Goal: Use online tool/utility: Utilize a website feature to perform a specific function

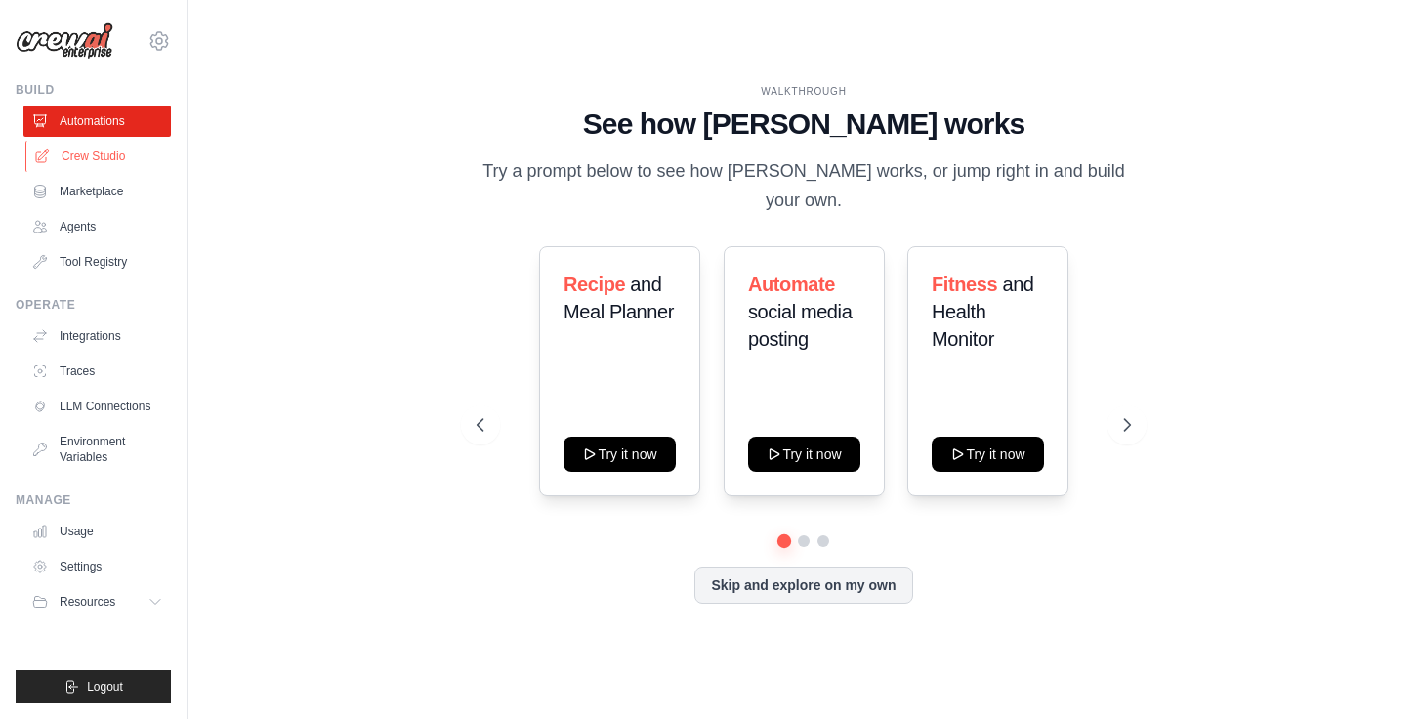
click at [114, 160] on link "Crew Studio" at bounding box center [98, 156] width 147 height 31
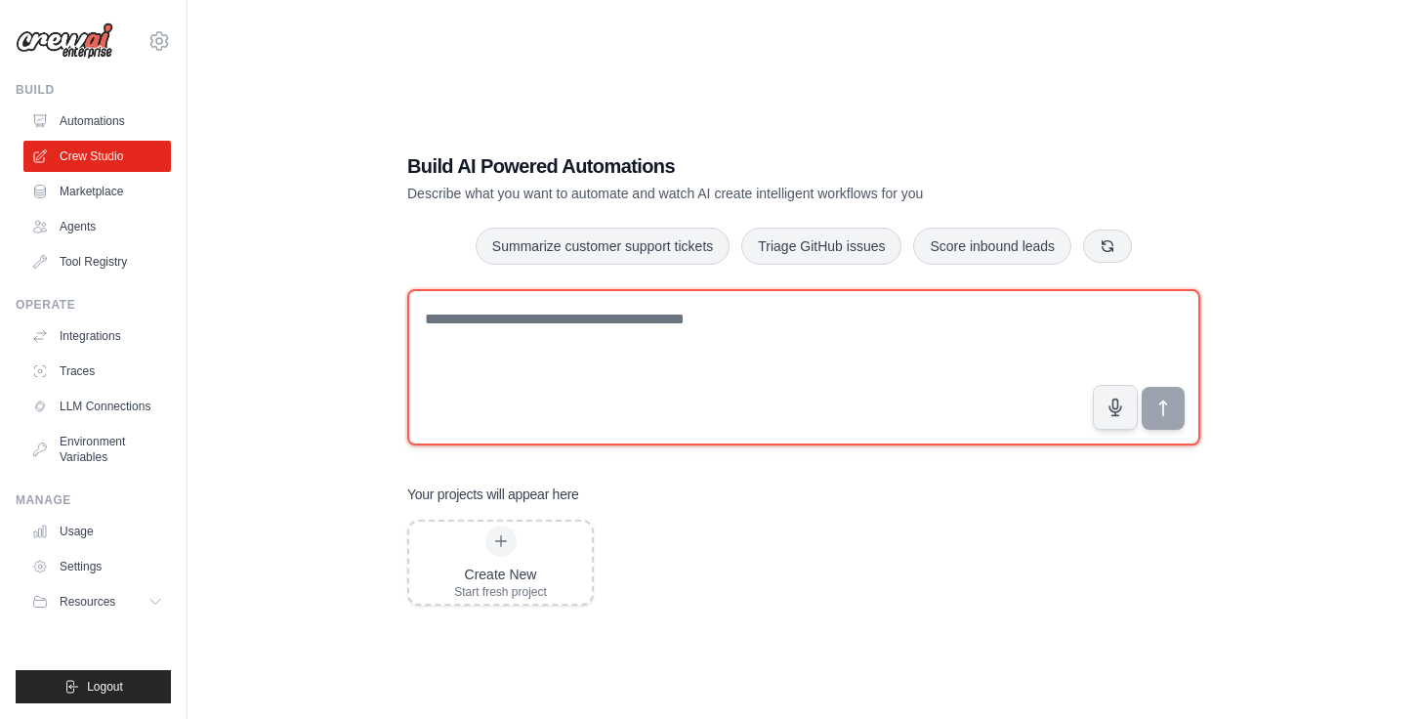
click at [496, 297] on textarea at bounding box center [803, 367] width 793 height 156
type textarea "**********"
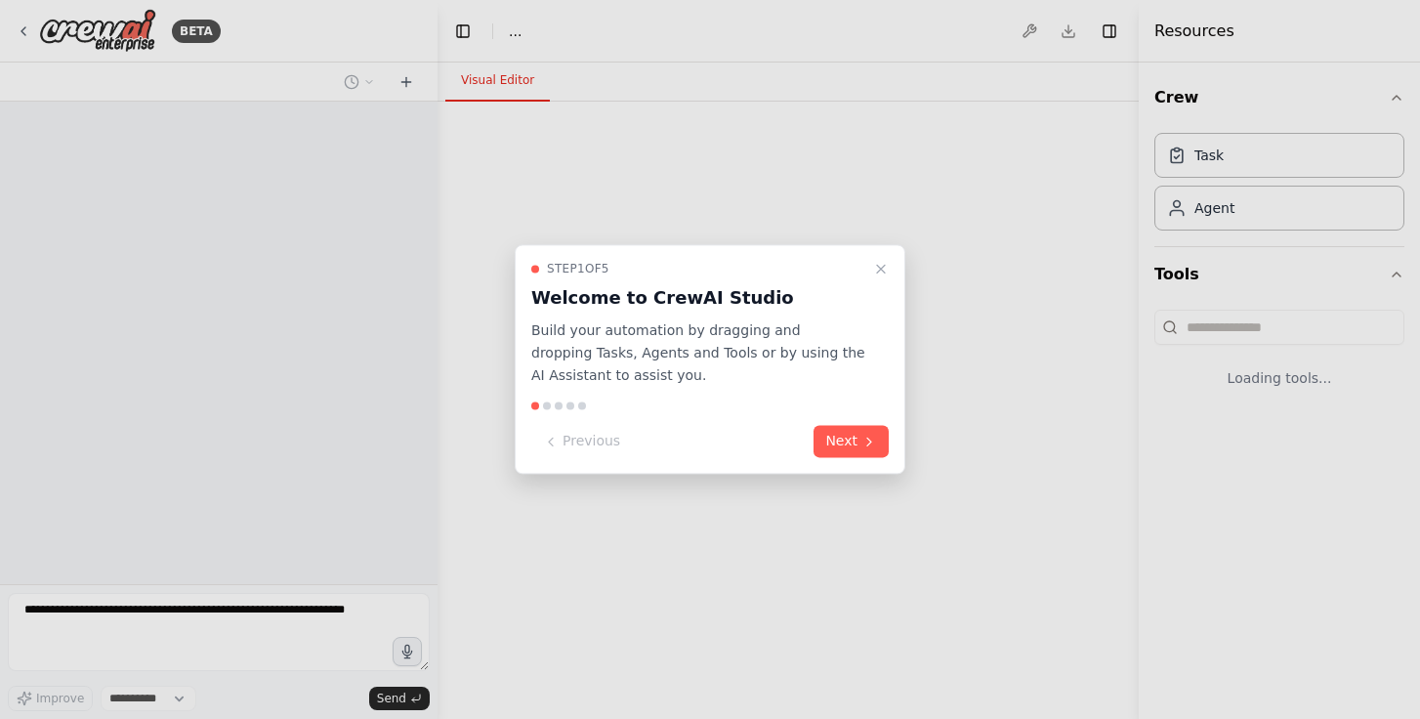
select select "****"
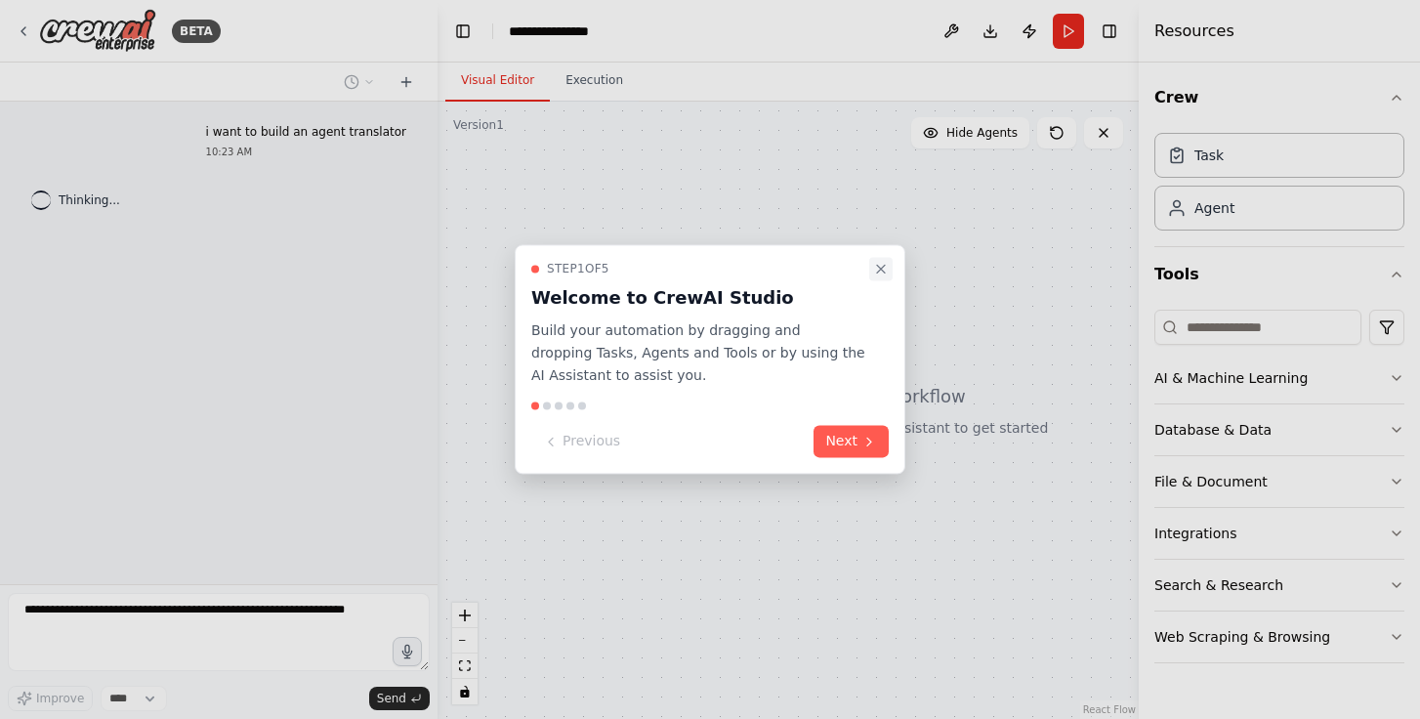
click at [886, 276] on icon "Close walkthrough" at bounding box center [881, 269] width 16 height 16
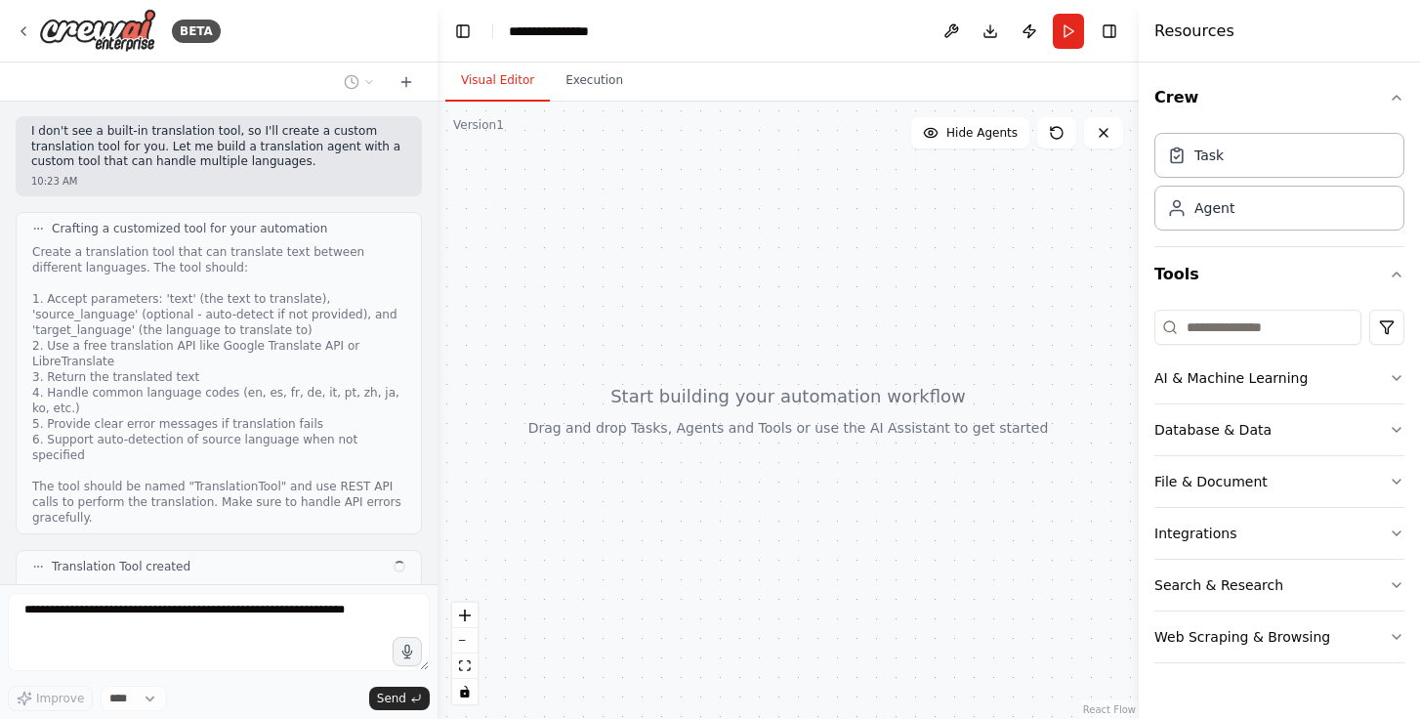
scroll to position [550, 0]
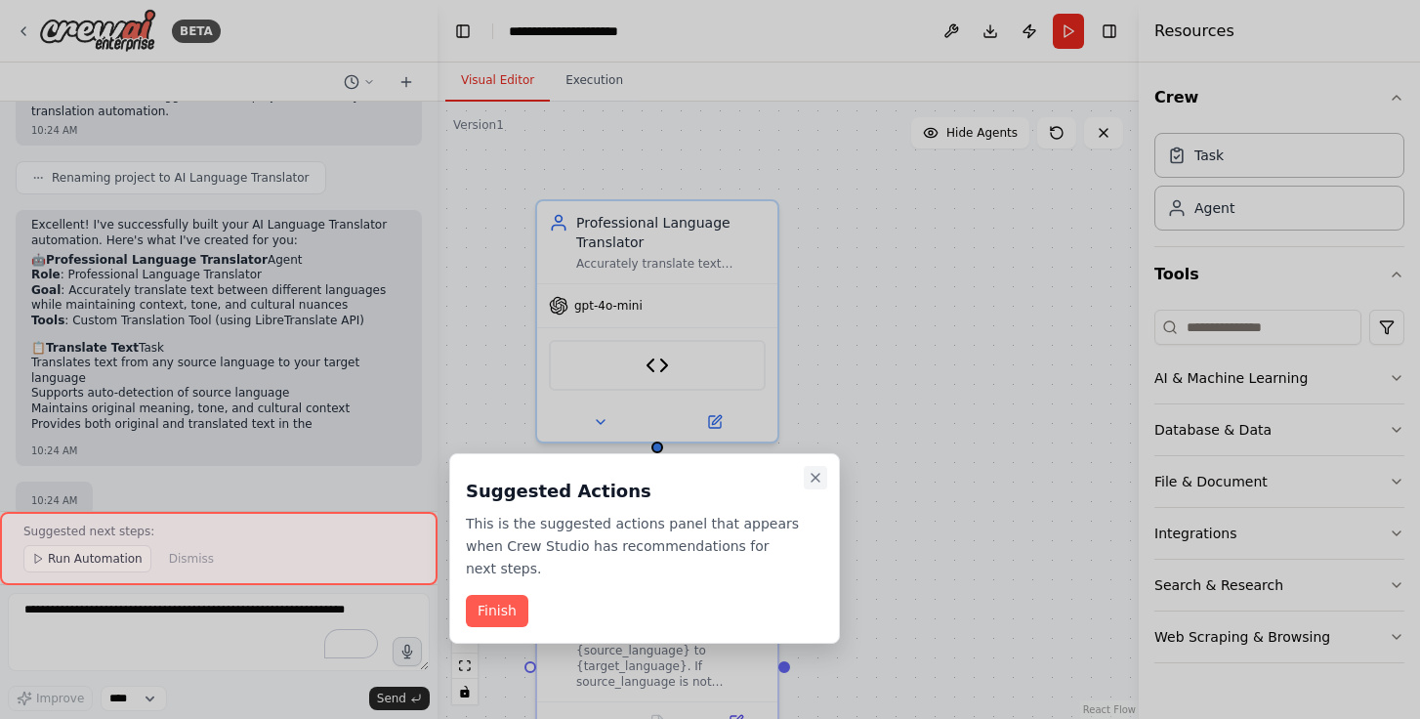
click at [823, 479] on button "Close walkthrough" at bounding box center [815, 477] width 23 height 23
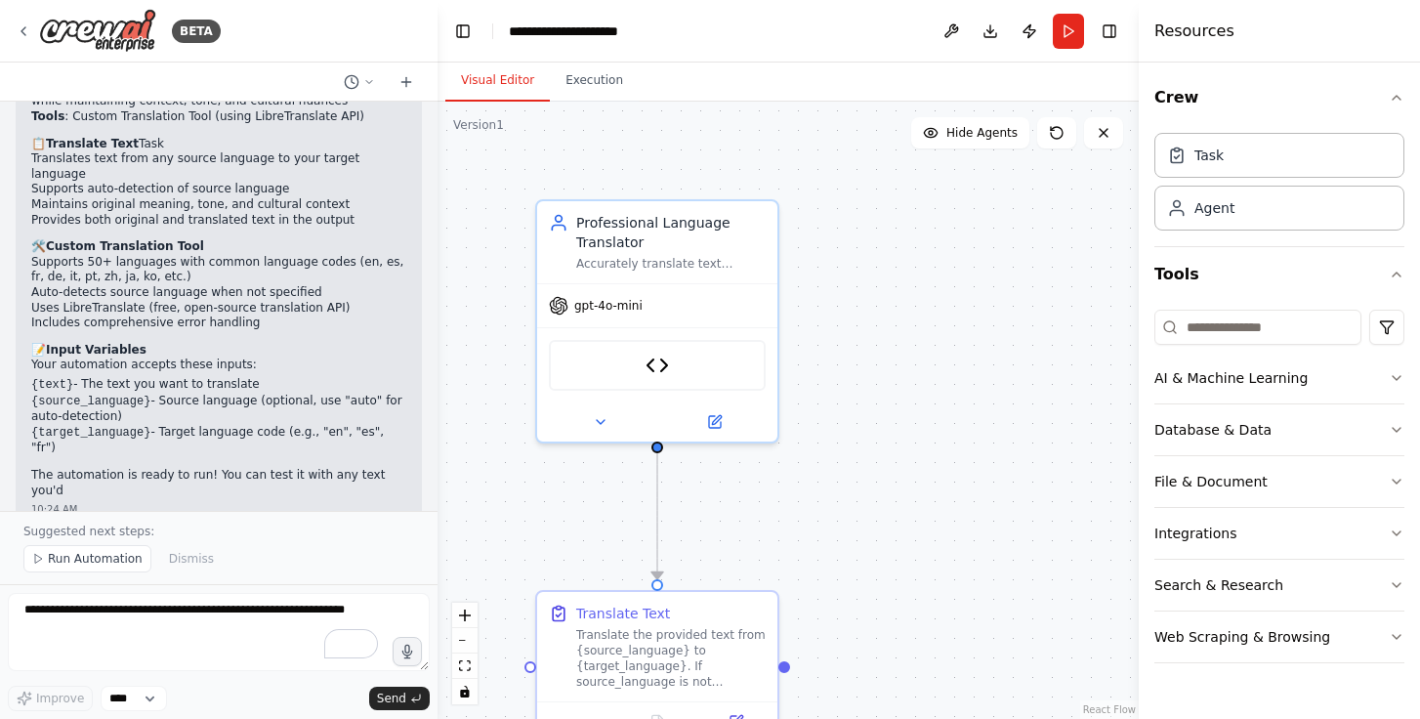
scroll to position [1834, 0]
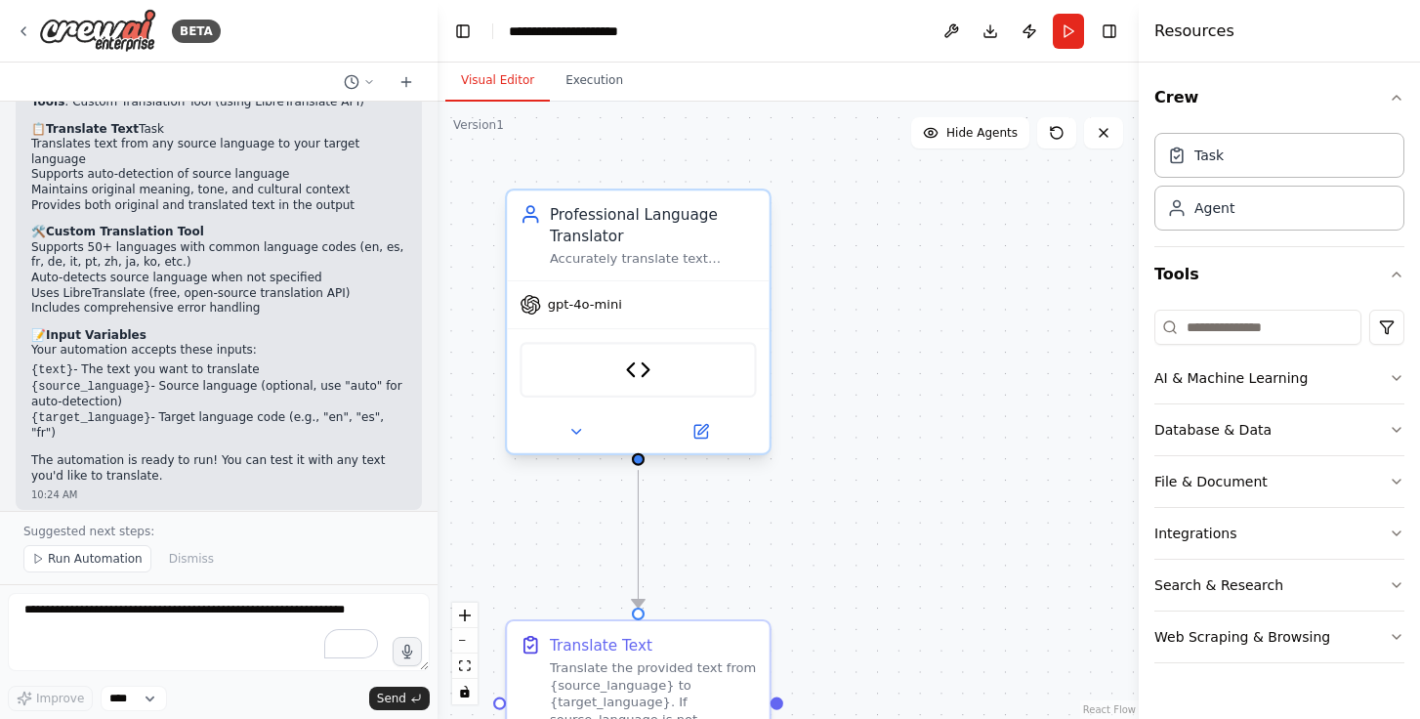
click at [659, 382] on div "Translation Tool" at bounding box center [638, 370] width 236 height 56
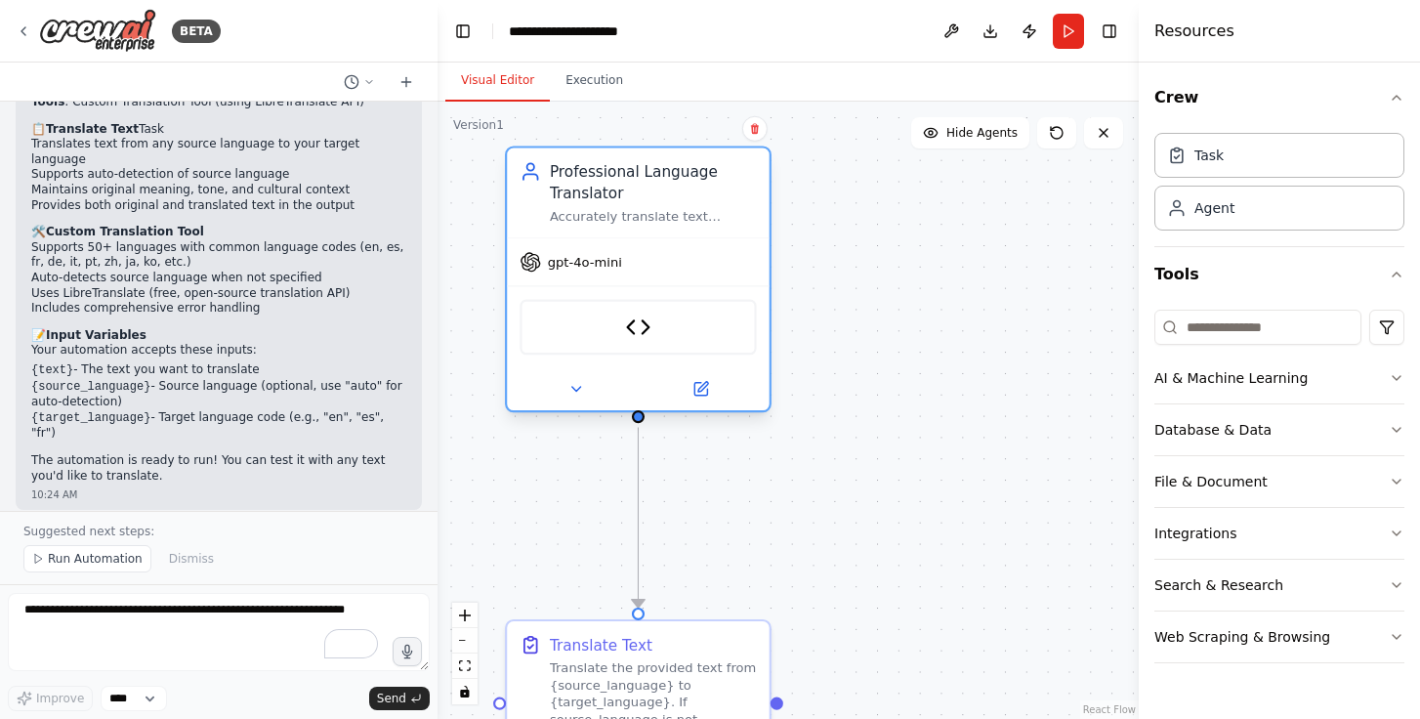
drag, startPoint x: 659, startPoint y: 382, endPoint x: 663, endPoint y: 349, distance: 33.4
click at [663, 349] on div "Translation Tool" at bounding box center [638, 328] width 236 height 56
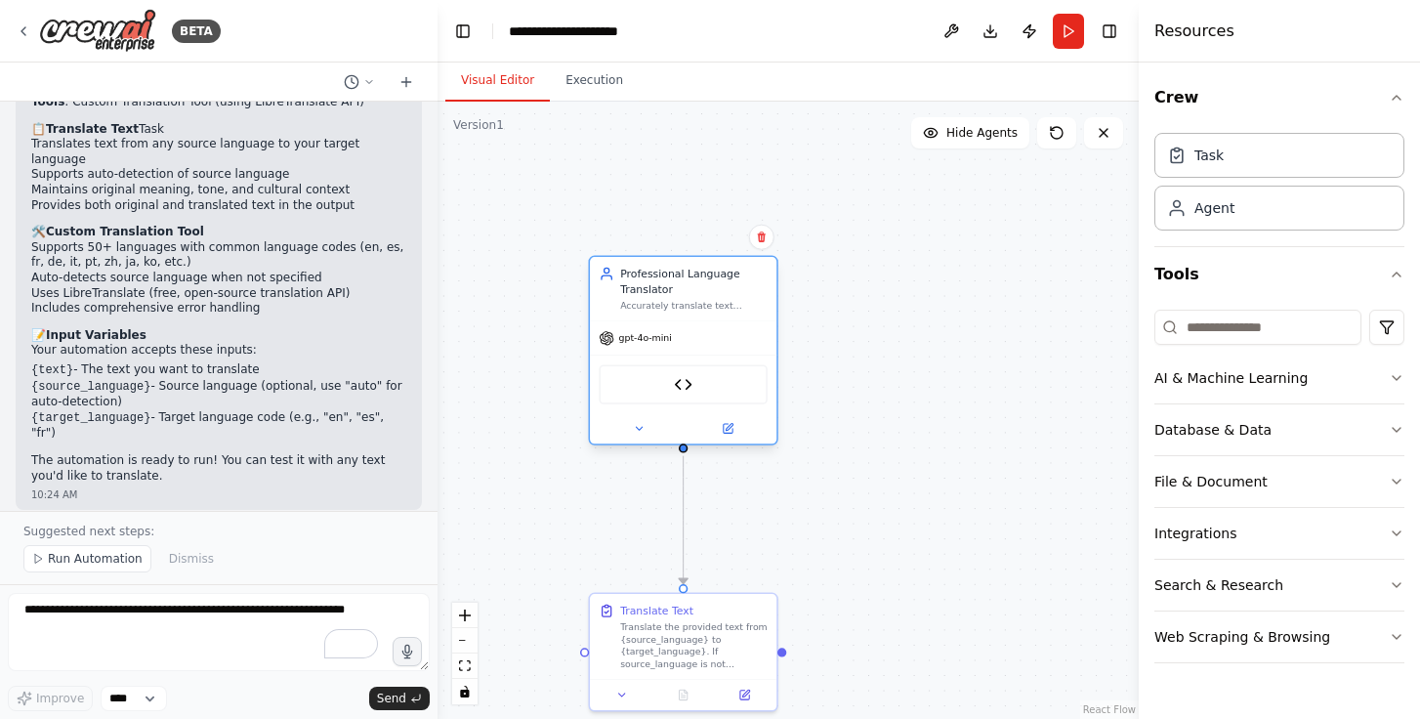
click at [660, 376] on div "Translation Tool" at bounding box center [683, 383] width 168 height 39
click at [673, 635] on div "Translate the provided text from {source_language} to {target_language}. If sou…" at bounding box center [693, 642] width 147 height 49
click at [92, 554] on span "Run Automation" at bounding box center [95, 559] width 95 height 16
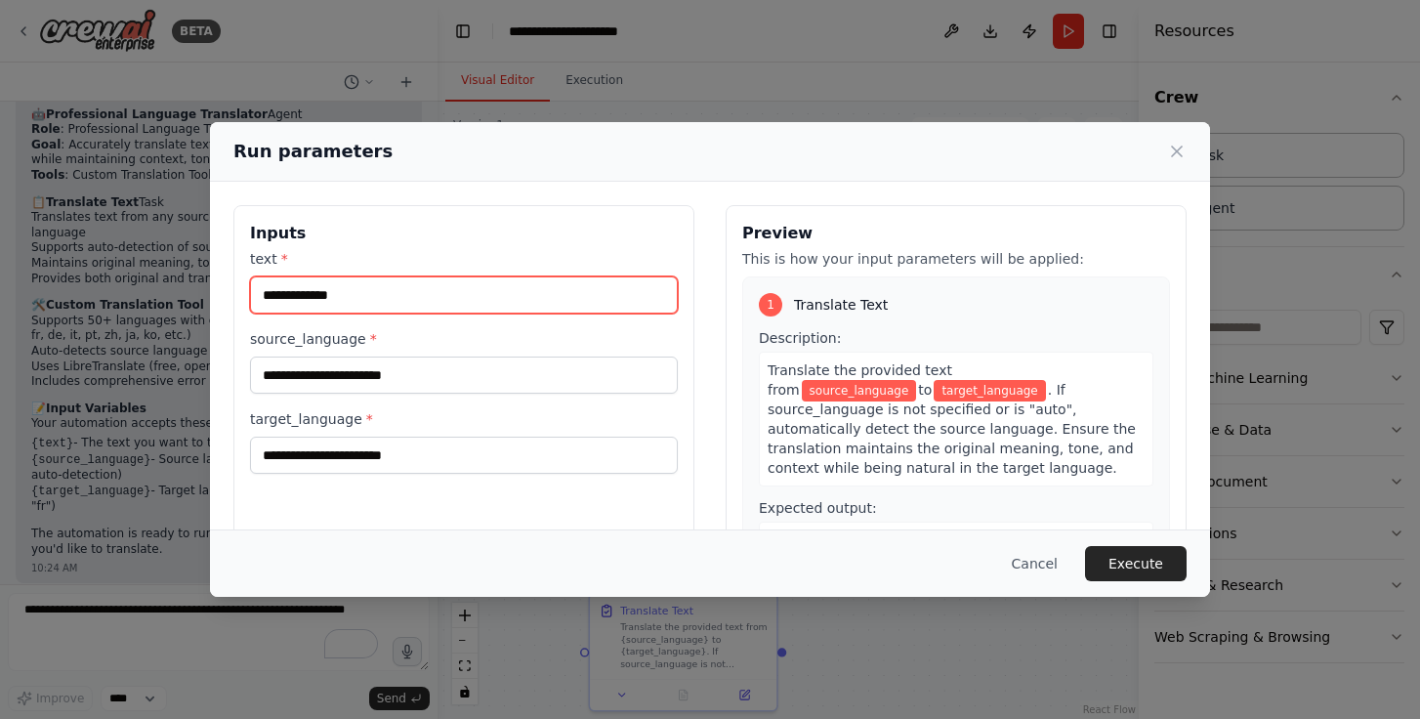
click at [316, 308] on input "text *" at bounding box center [464, 294] width 428 height 37
type input "*****"
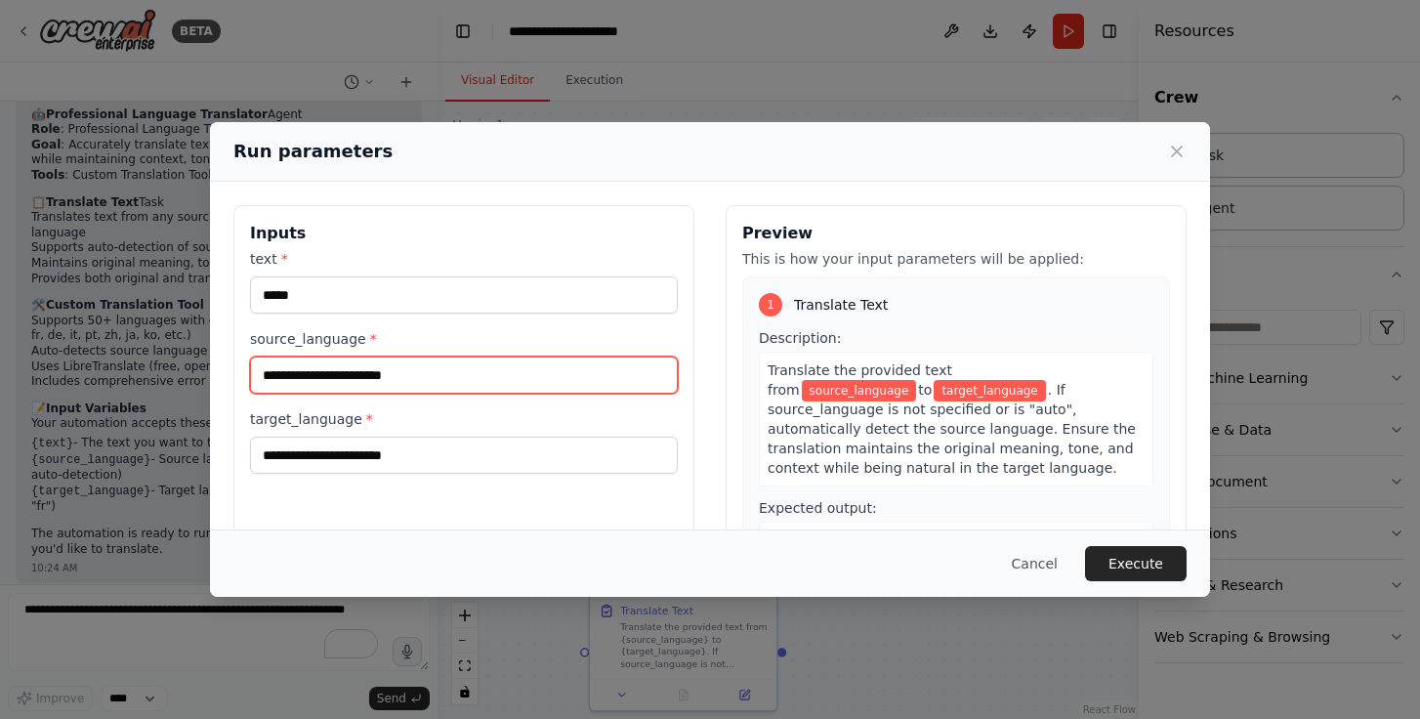
click at [320, 388] on input "source_language *" at bounding box center [464, 374] width 428 height 37
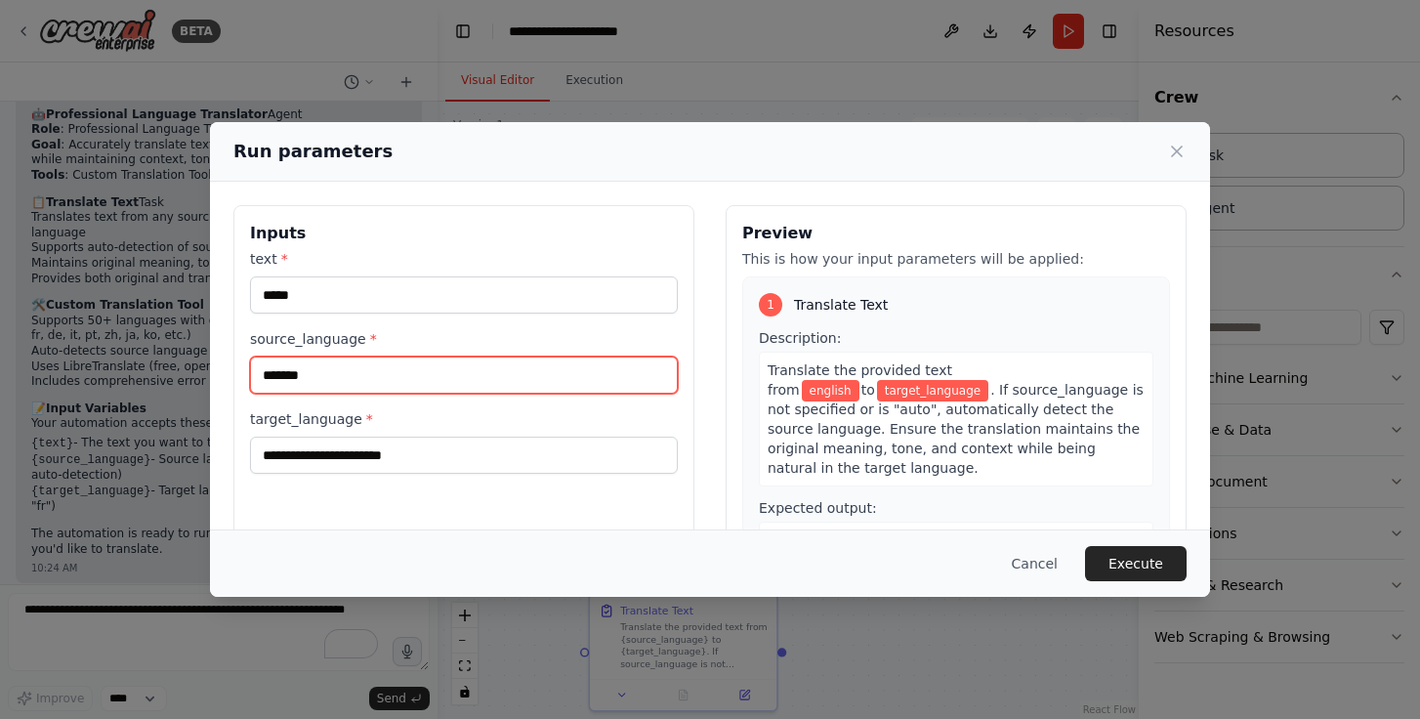
type input "*******"
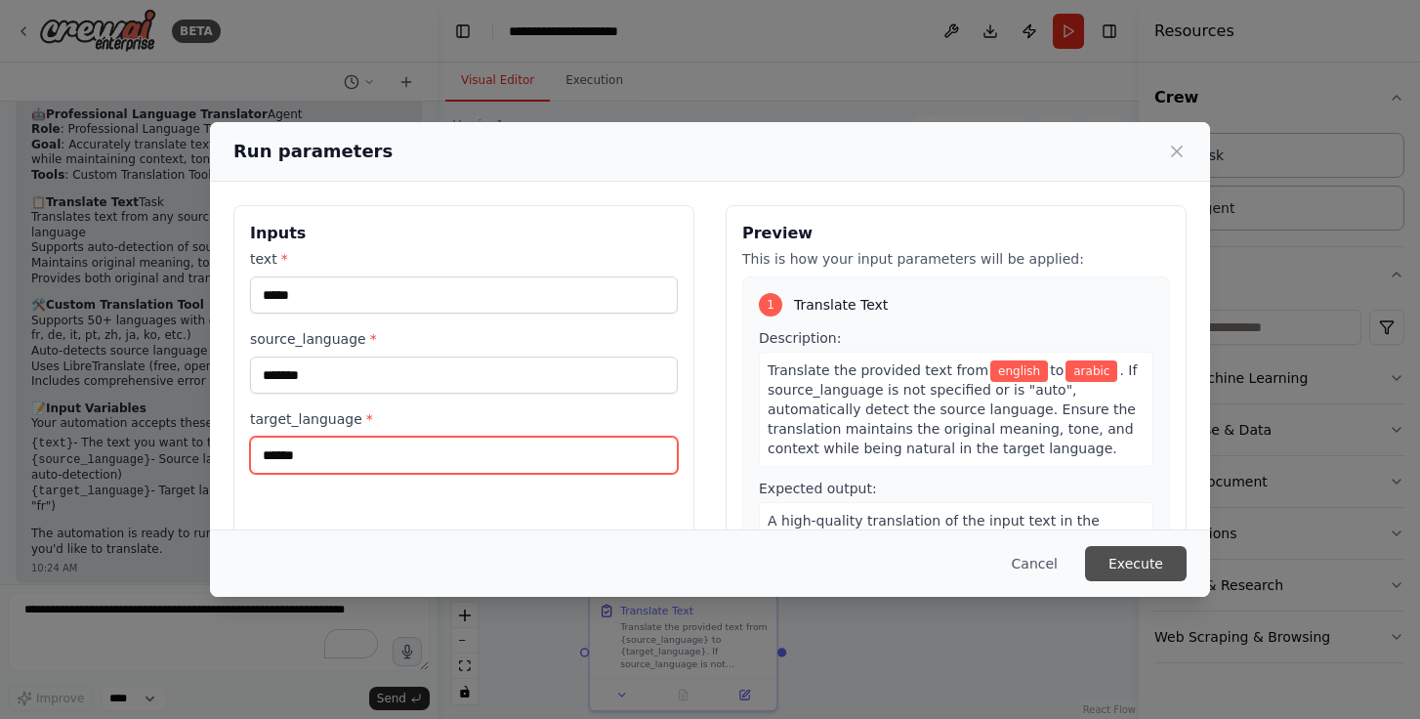
type input "******"
click at [1151, 574] on button "Execute" at bounding box center [1136, 563] width 102 height 35
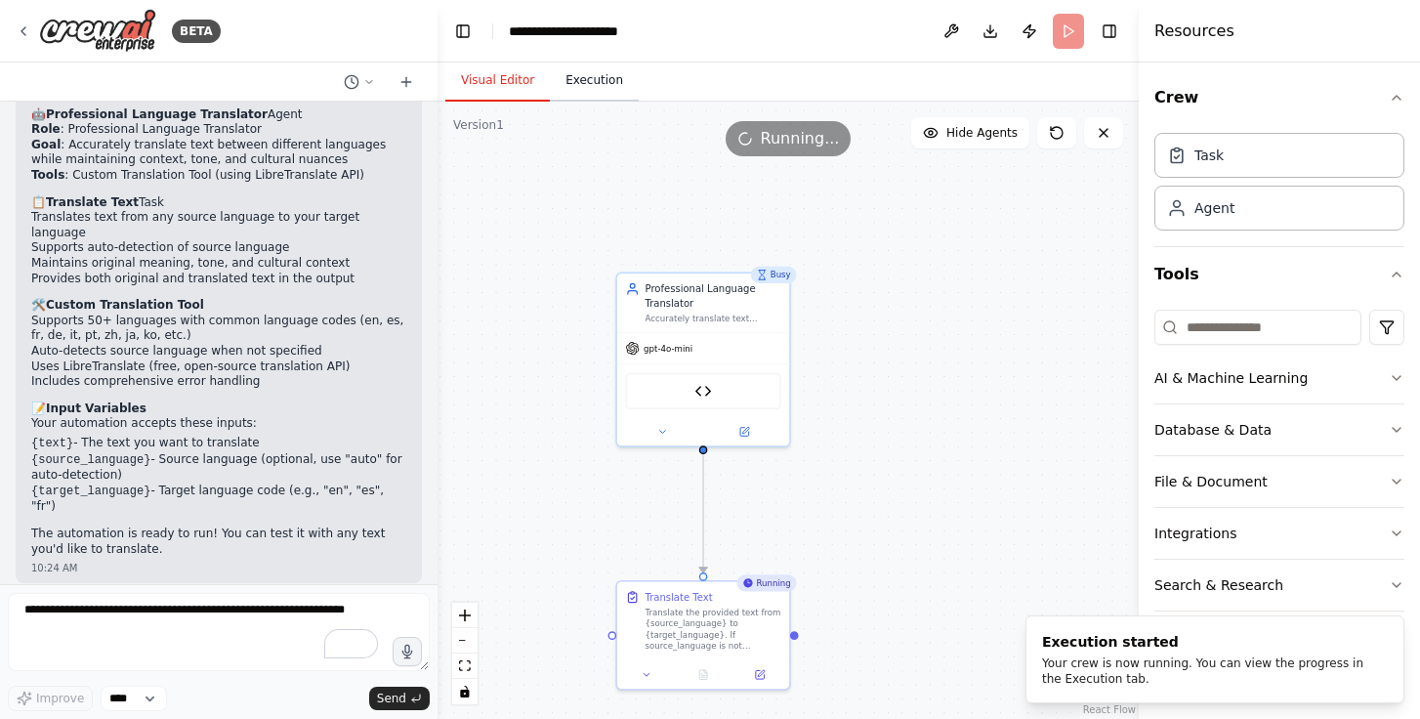
click at [599, 74] on button "Execution" at bounding box center [594, 81] width 89 height 41
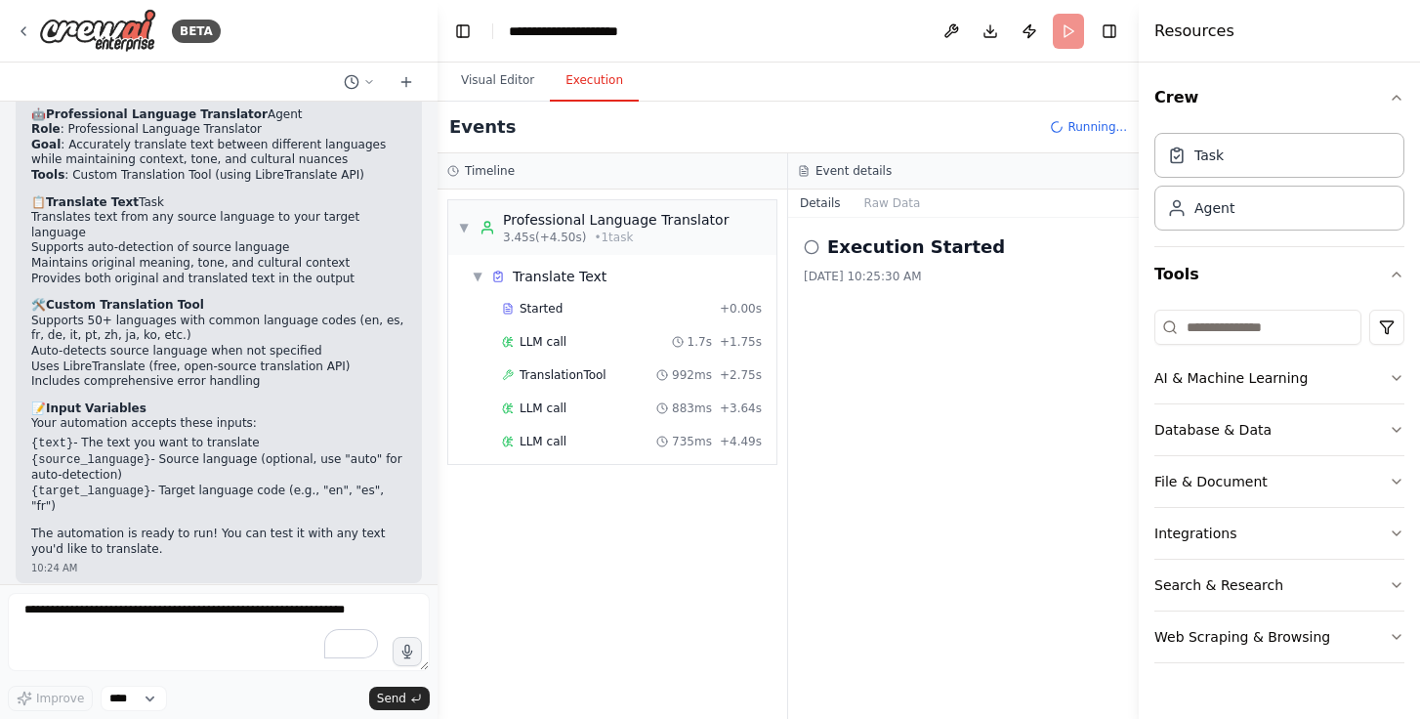
scroll to position [1834, 0]
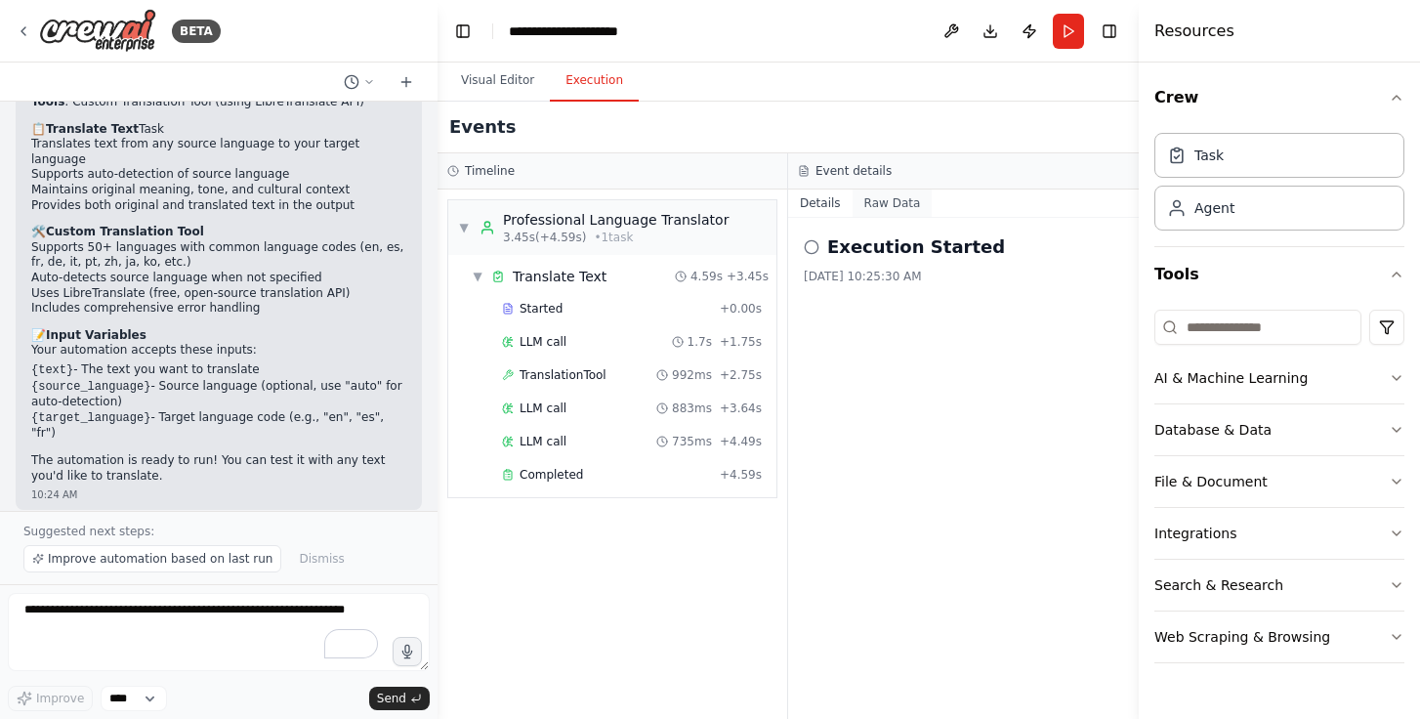
click at [873, 194] on button "Raw Data" at bounding box center [893, 202] width 80 height 27
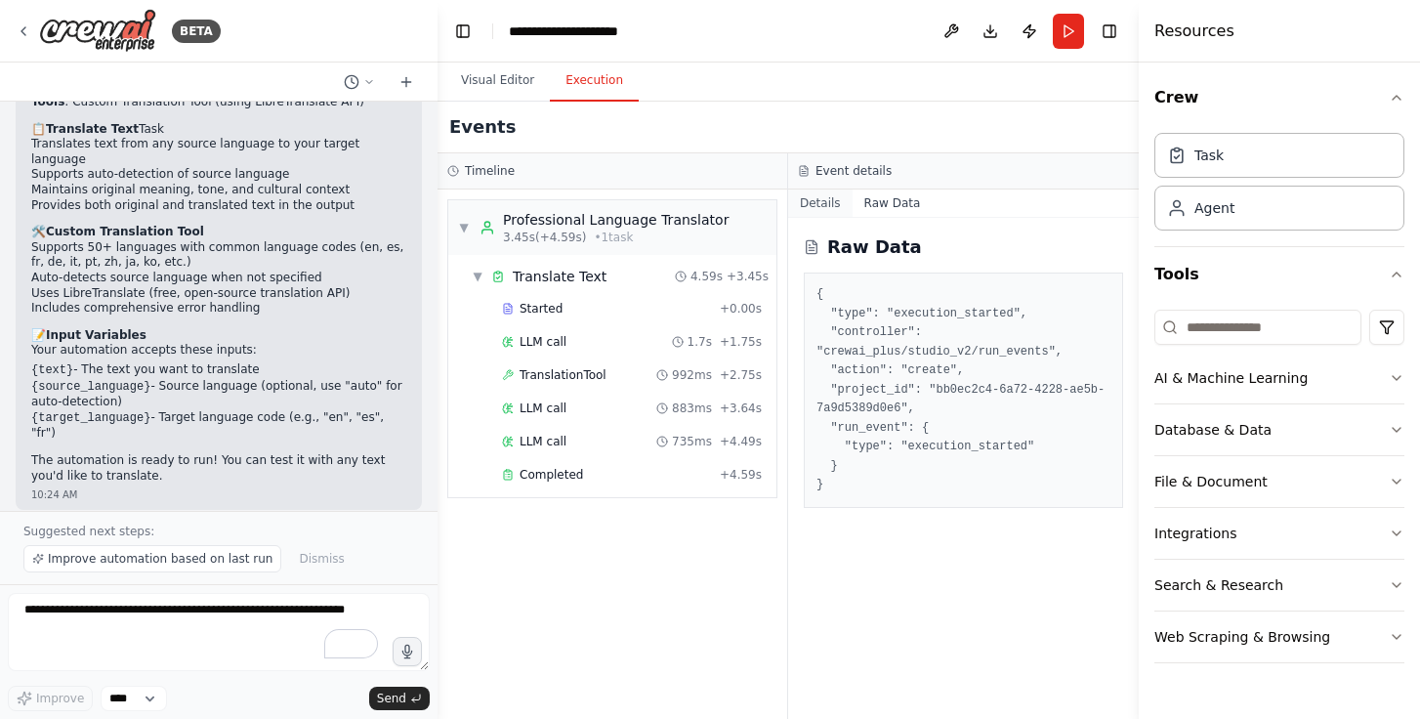
click at [817, 212] on button "Details" at bounding box center [820, 202] width 64 height 27
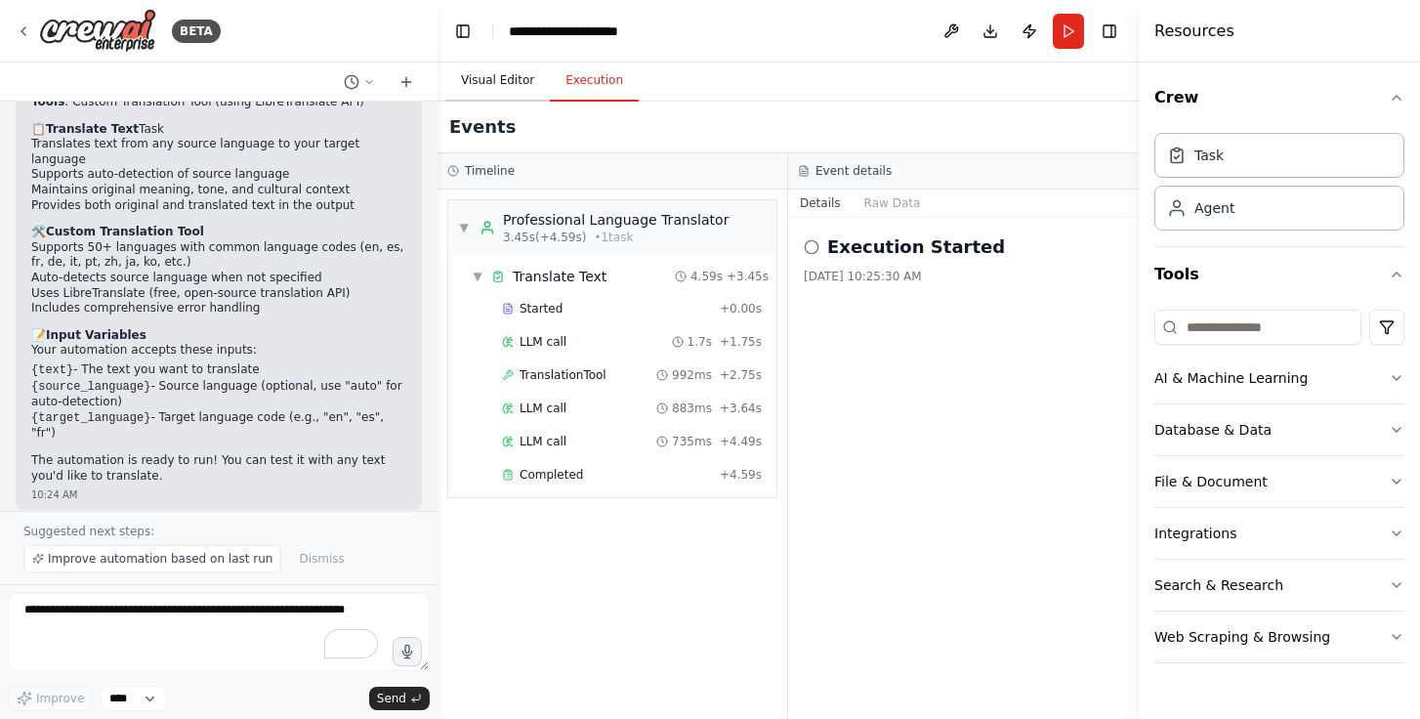
click at [509, 83] on button "Visual Editor" at bounding box center [497, 81] width 105 height 41
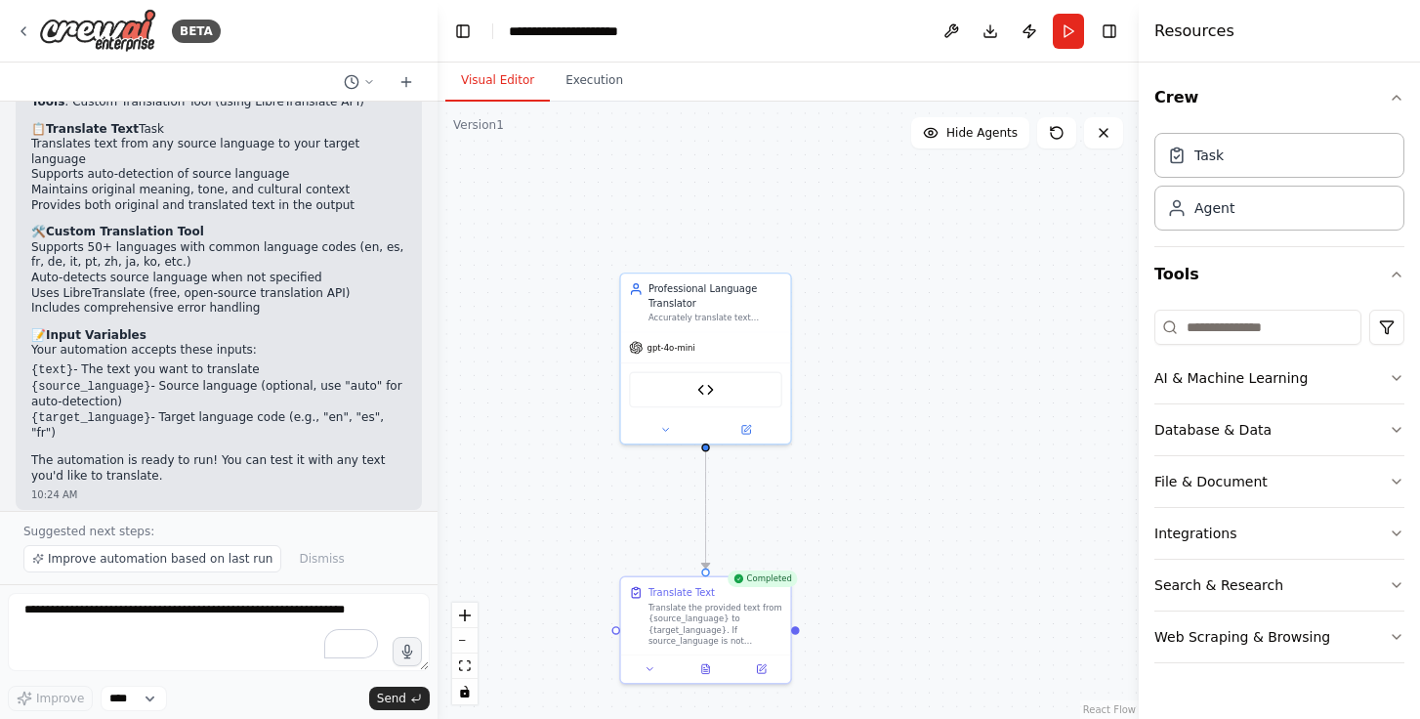
click at [790, 534] on div ".deletable-edge-delete-btn { width: 20px; height: 20px; border: 0px solid #ffff…" at bounding box center [788, 410] width 701 height 617
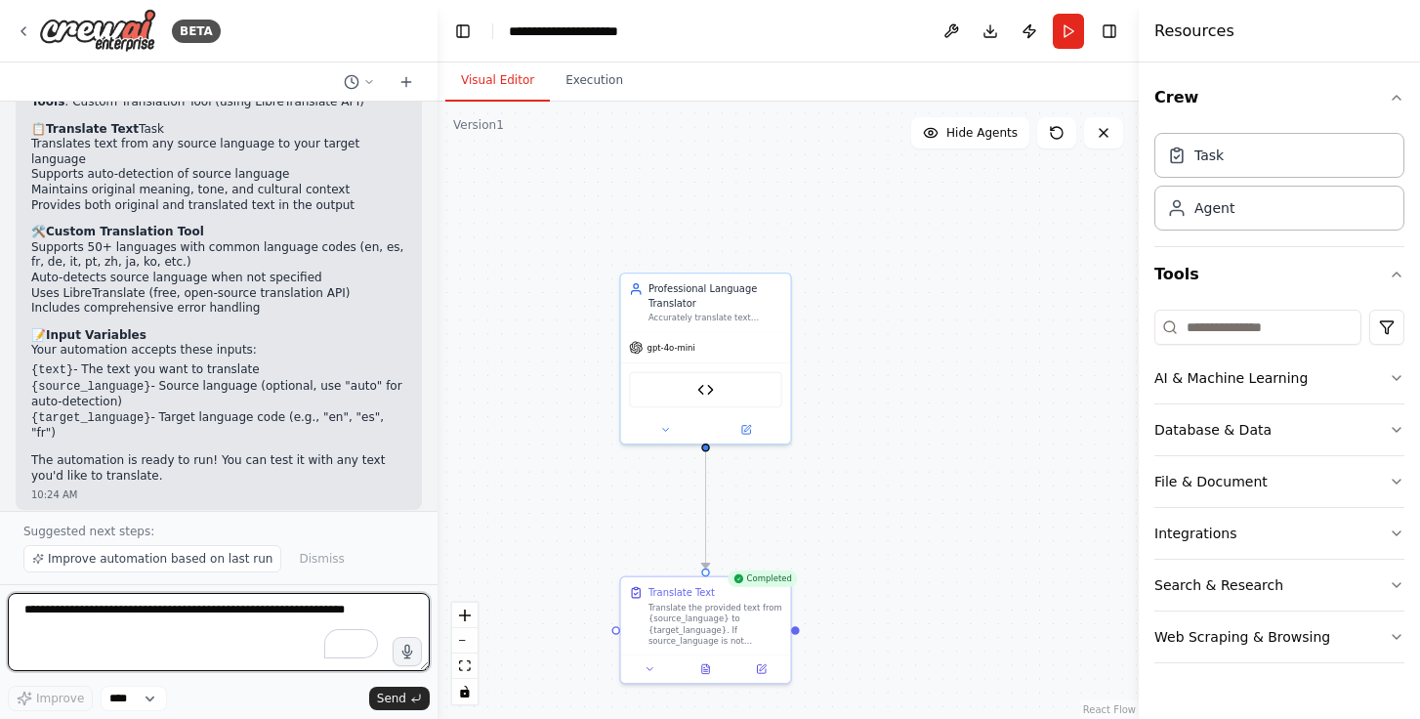
click at [265, 621] on textarea "To enrich screen reader interactions, please activate Accessibility in Grammarl…" at bounding box center [219, 632] width 422 height 78
click at [276, 638] on textarea "To enrich screen reader interactions, please activate Accessibility in Grammarl…" at bounding box center [219, 632] width 422 height 78
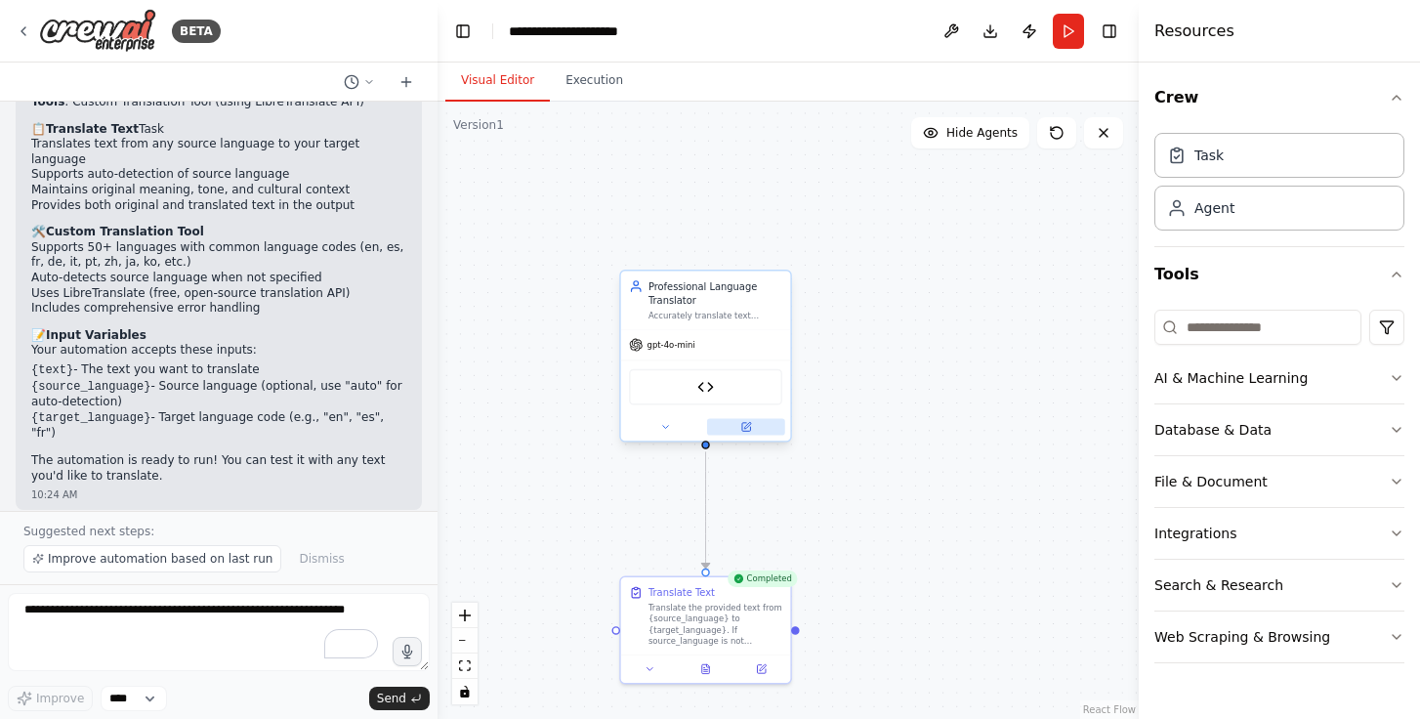
click at [747, 435] on button at bounding box center [746, 427] width 78 height 17
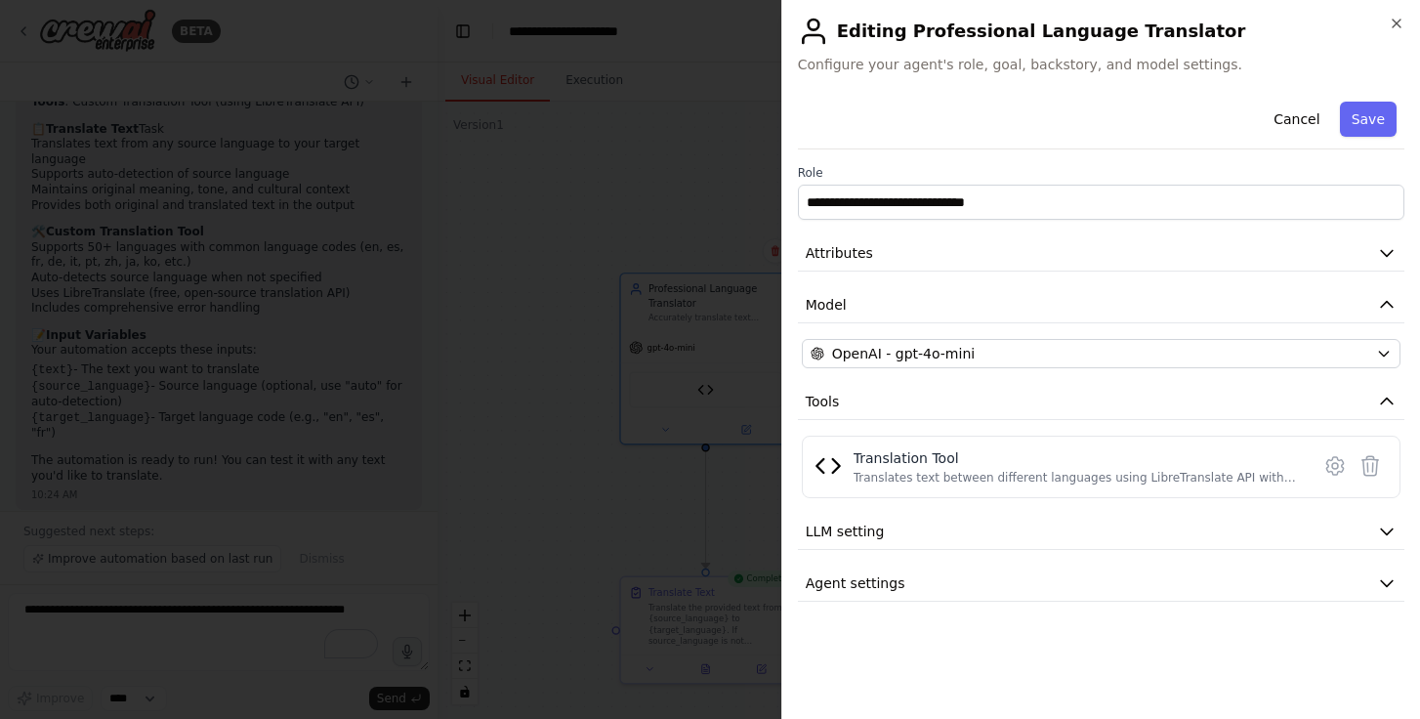
click at [725, 485] on div at bounding box center [710, 359] width 1420 height 719
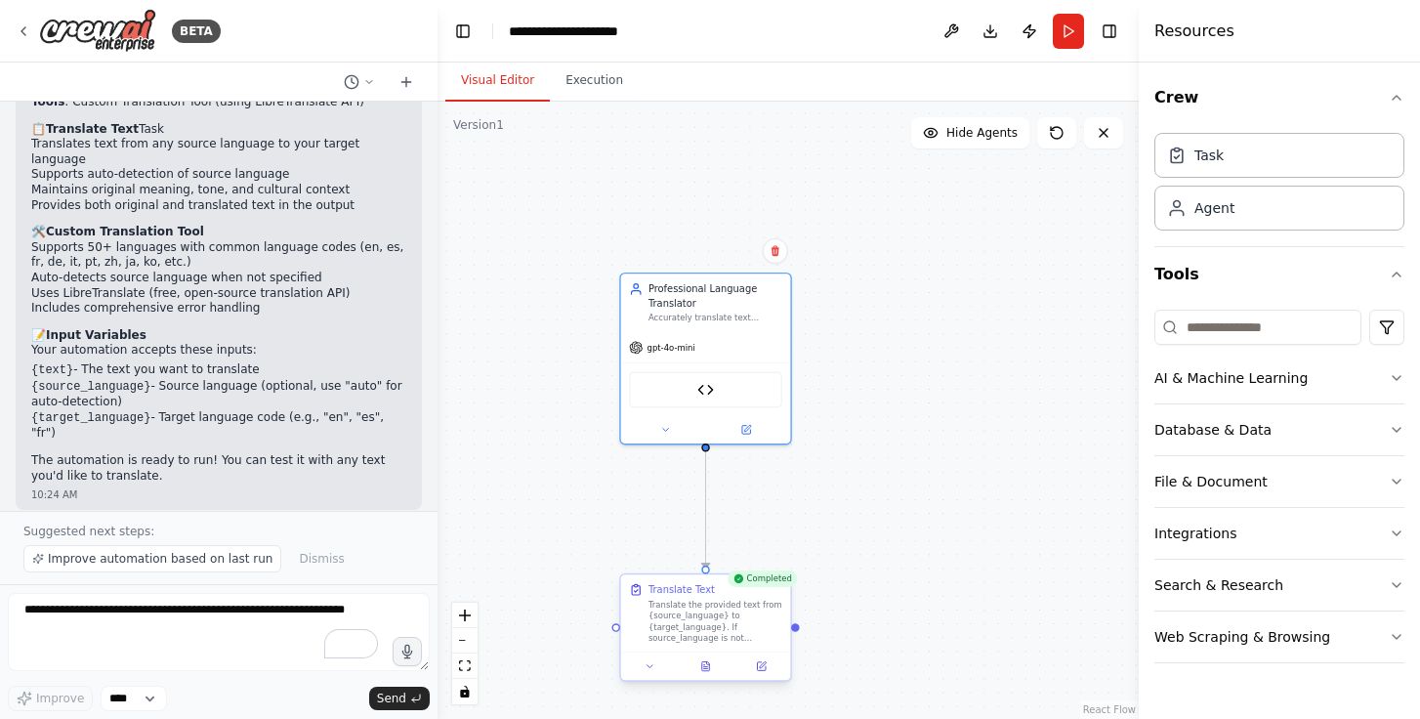
click at [750, 611] on div "Translate the provided text from {source_language} to {target_language}. If sou…" at bounding box center [716, 622] width 134 height 44
drag, startPoint x: 796, startPoint y: 629, endPoint x: 912, endPoint y: 619, distance: 116.6
click at [914, 619] on div ".deletable-edge-delete-btn { width: 20px; height: 20px; border: 0px solid #ffff…" at bounding box center [788, 410] width 701 height 617
click at [168, 565] on span "Improve automation based on last run" at bounding box center [160, 559] width 225 height 16
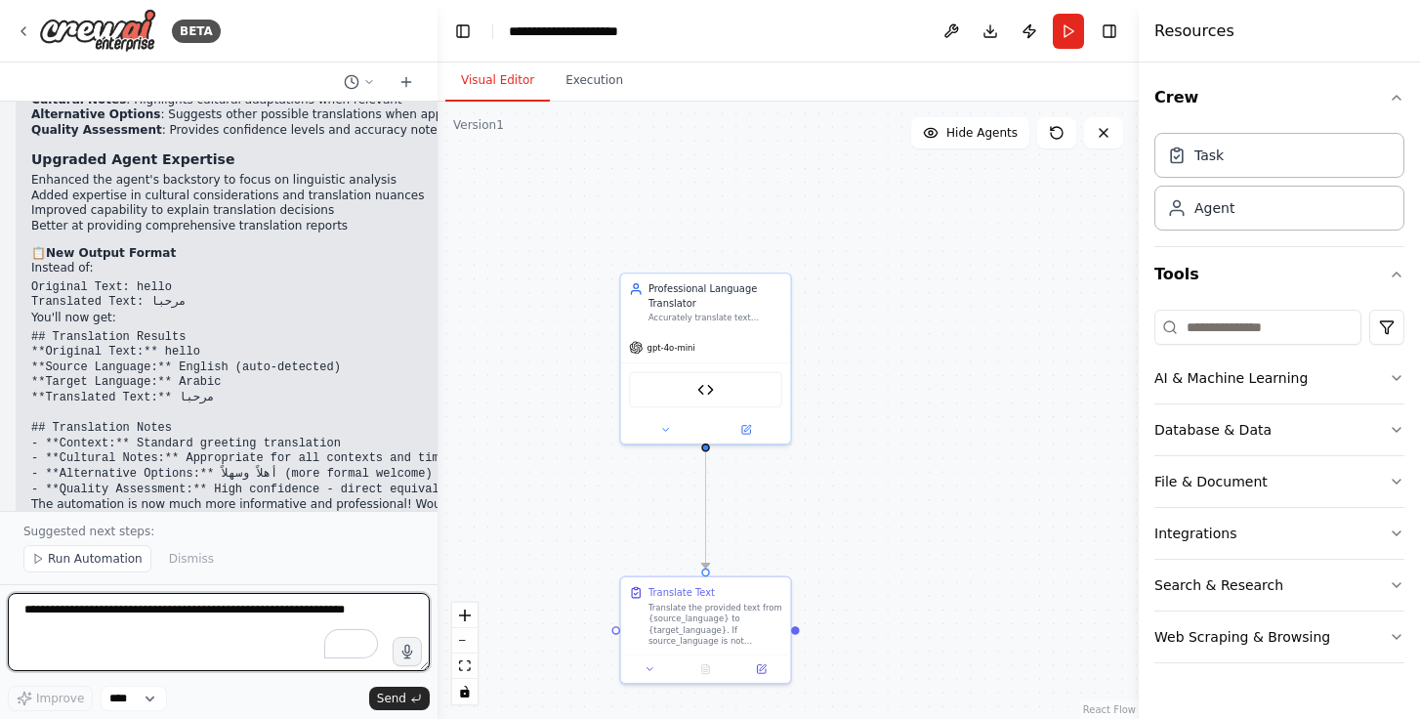
scroll to position [3525, 0]
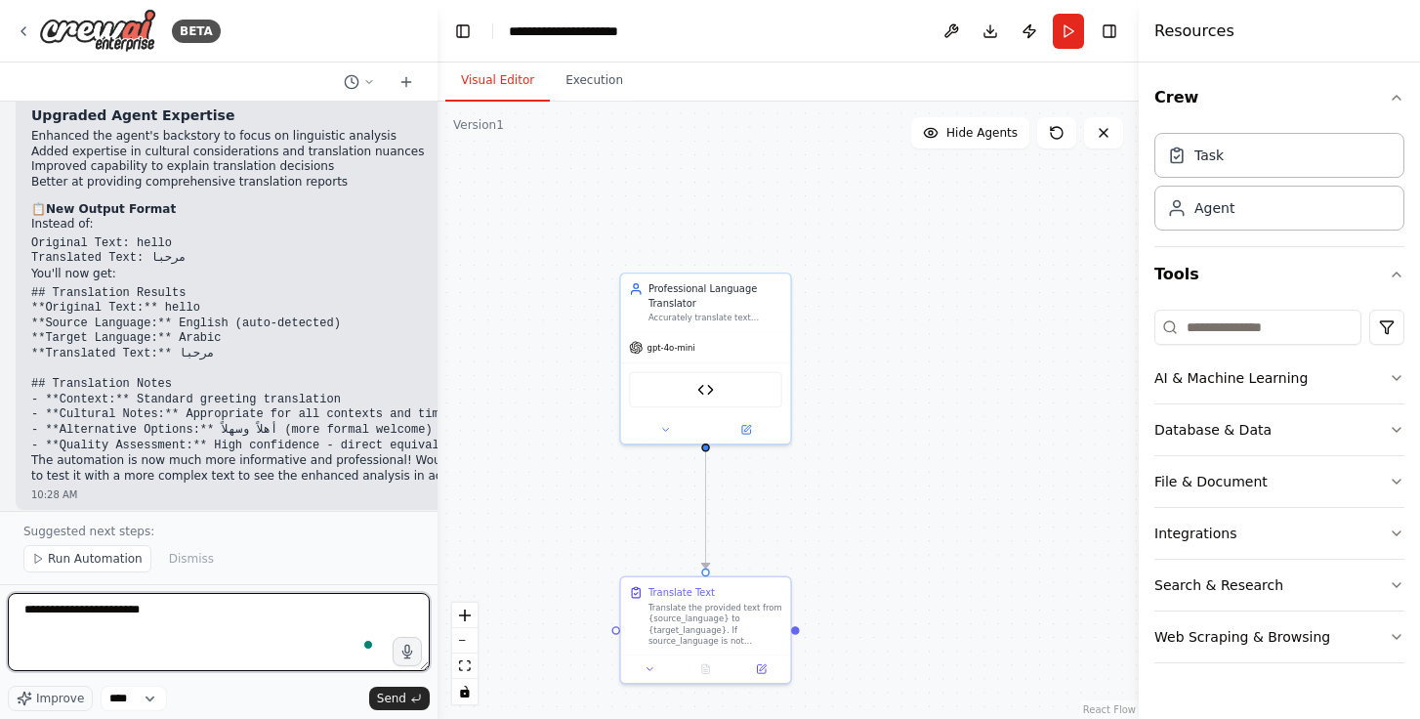
type textarea "**********"
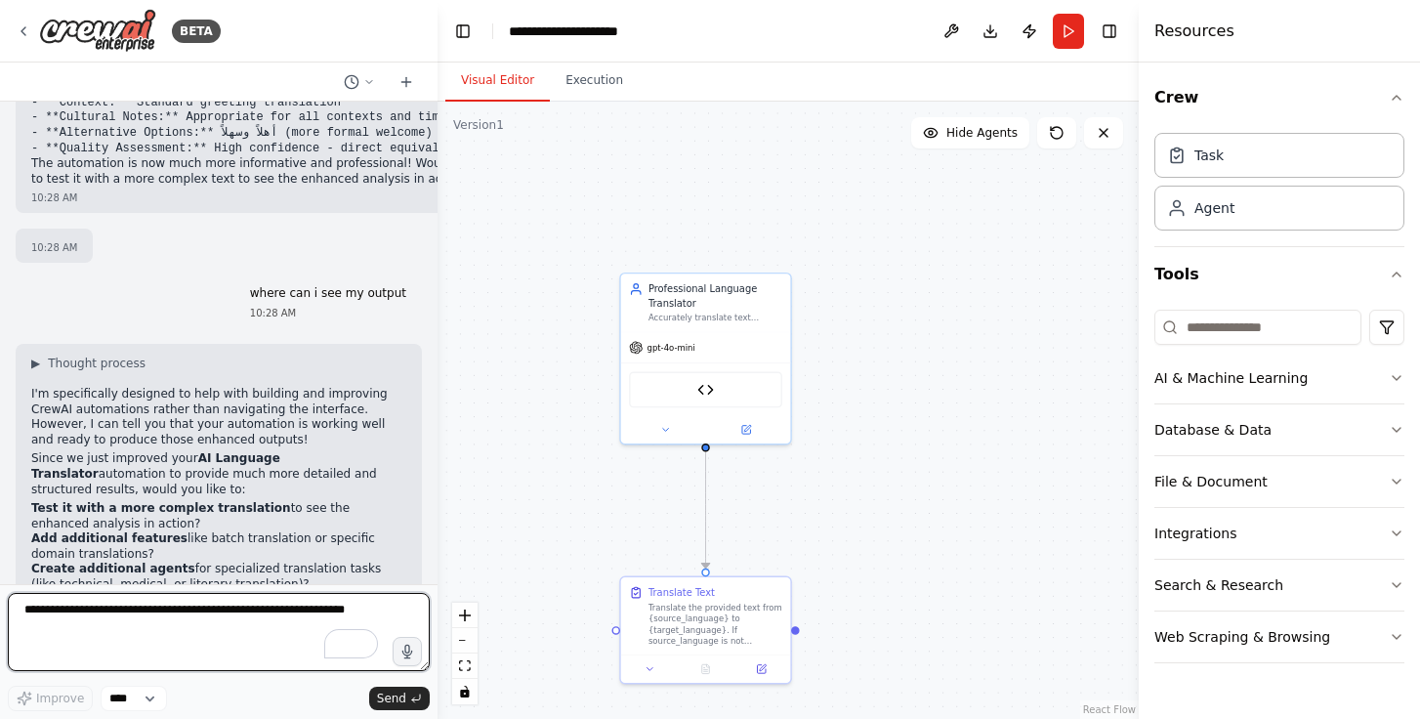
scroll to position [3869, 0]
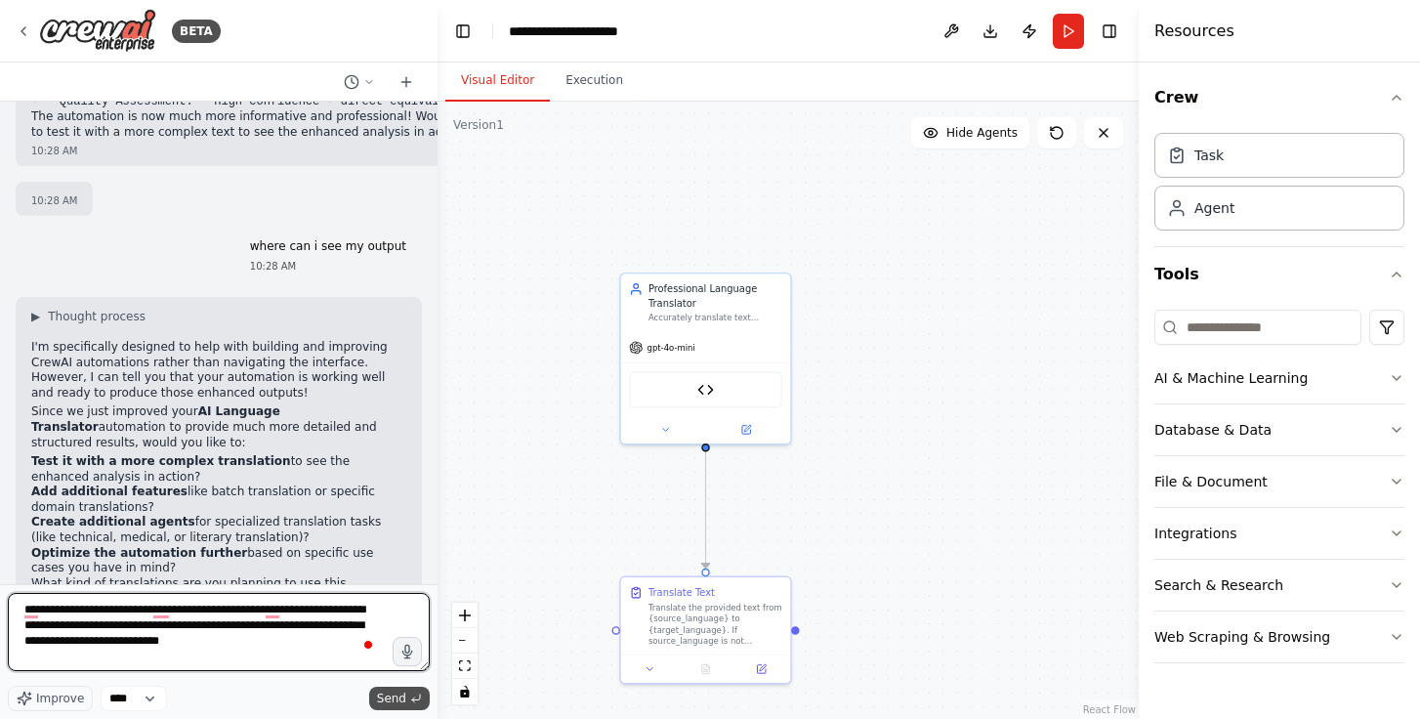
type textarea "**********"
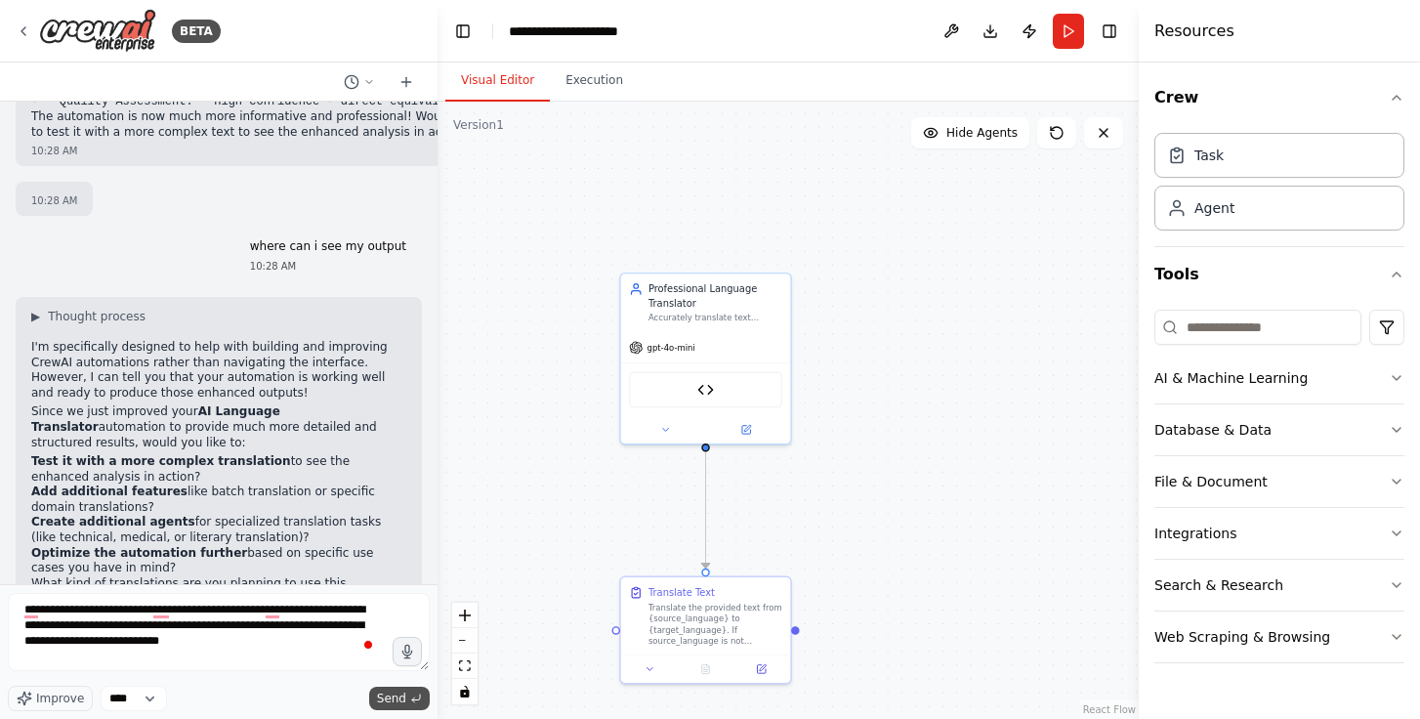
click at [407, 706] on button "Send" at bounding box center [399, 698] width 61 height 23
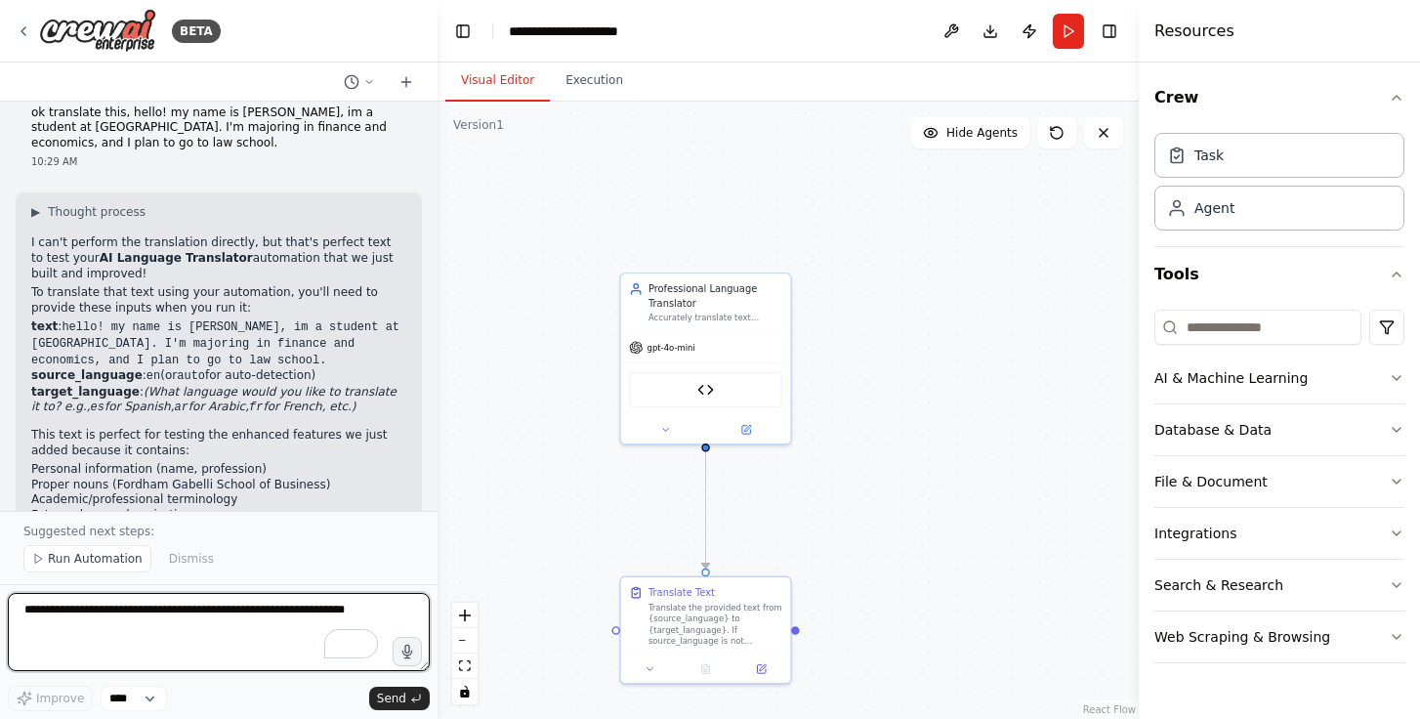
scroll to position [4428, 0]
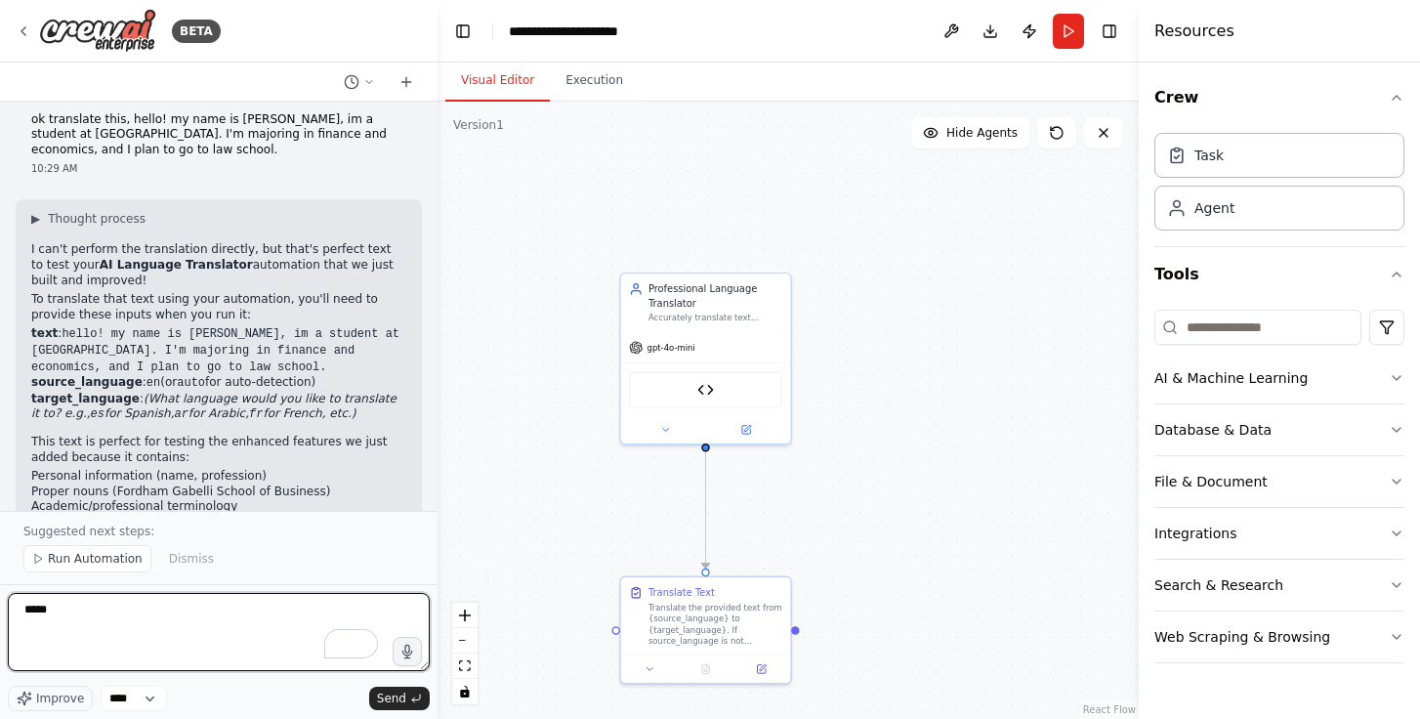
type textarea "******"
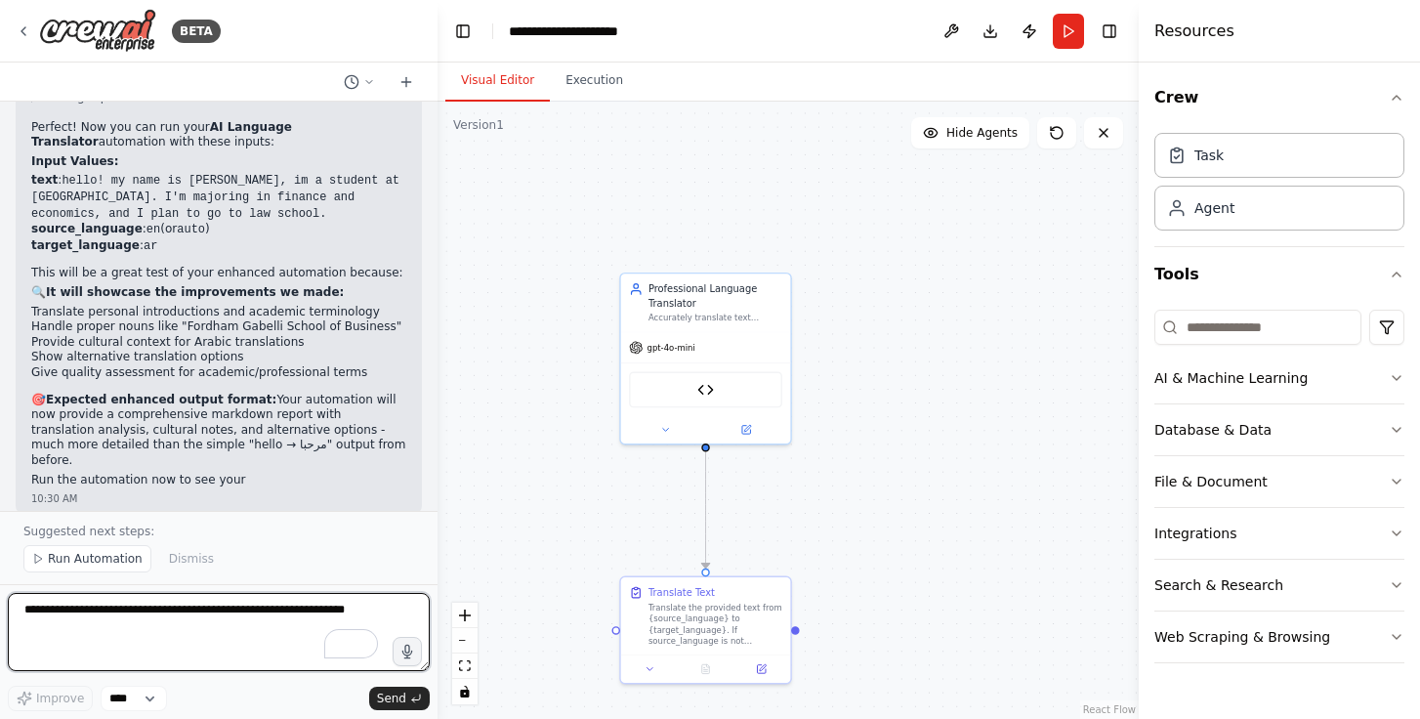
scroll to position [5161, 0]
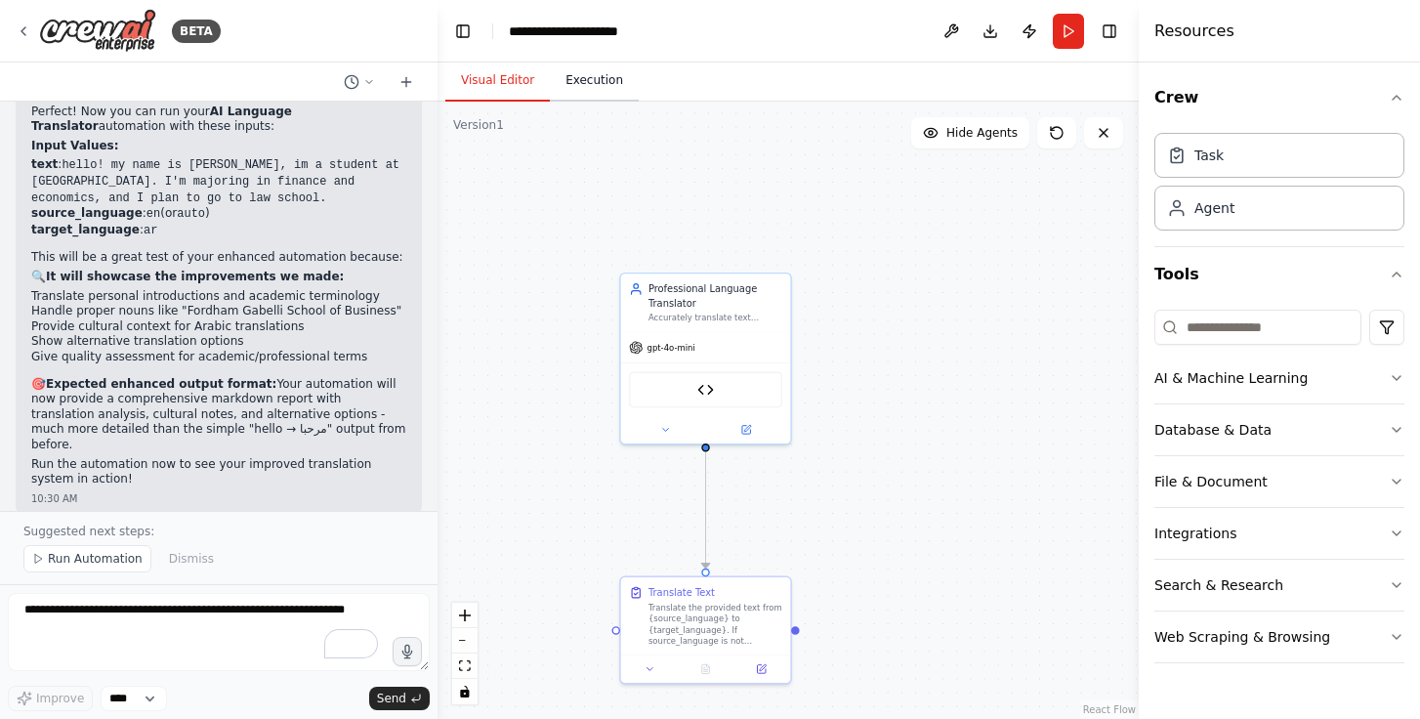
click at [585, 88] on button "Execution" at bounding box center [594, 81] width 89 height 41
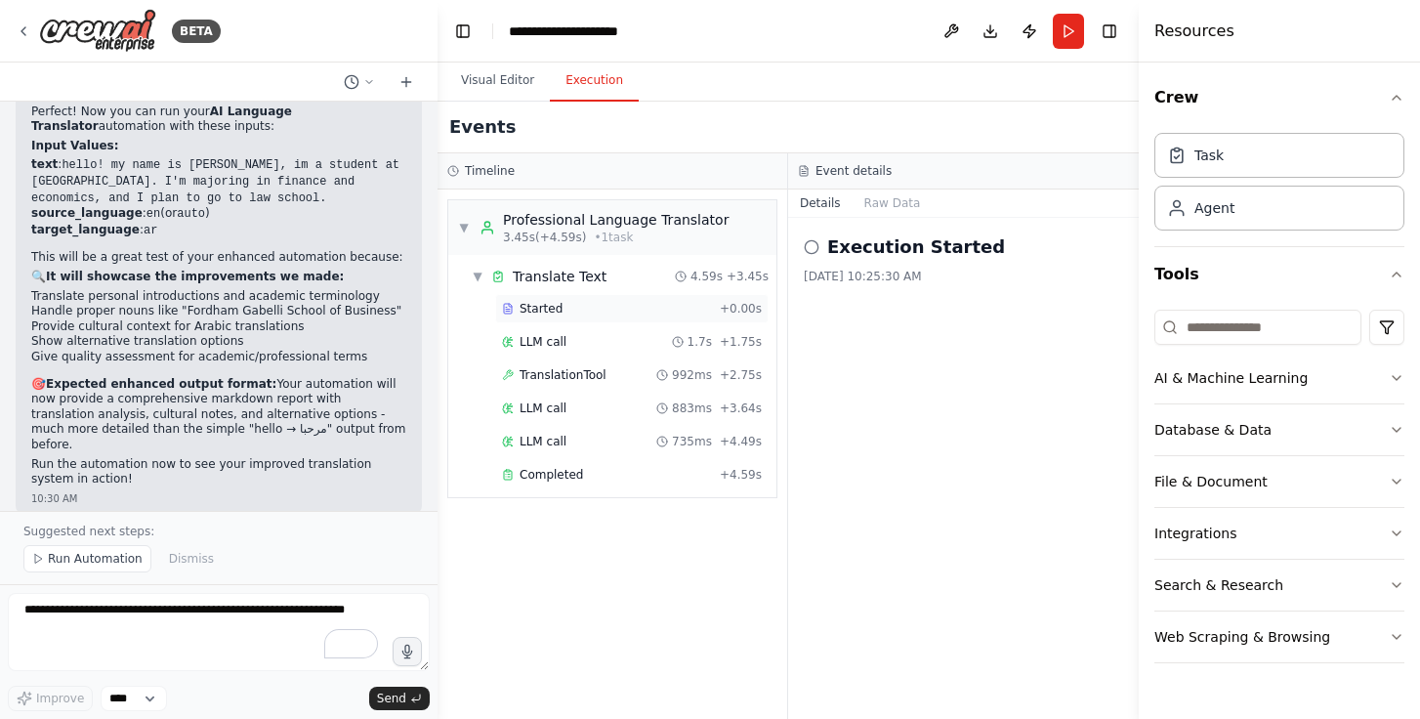
click at [604, 301] on div "Started" at bounding box center [607, 309] width 210 height 16
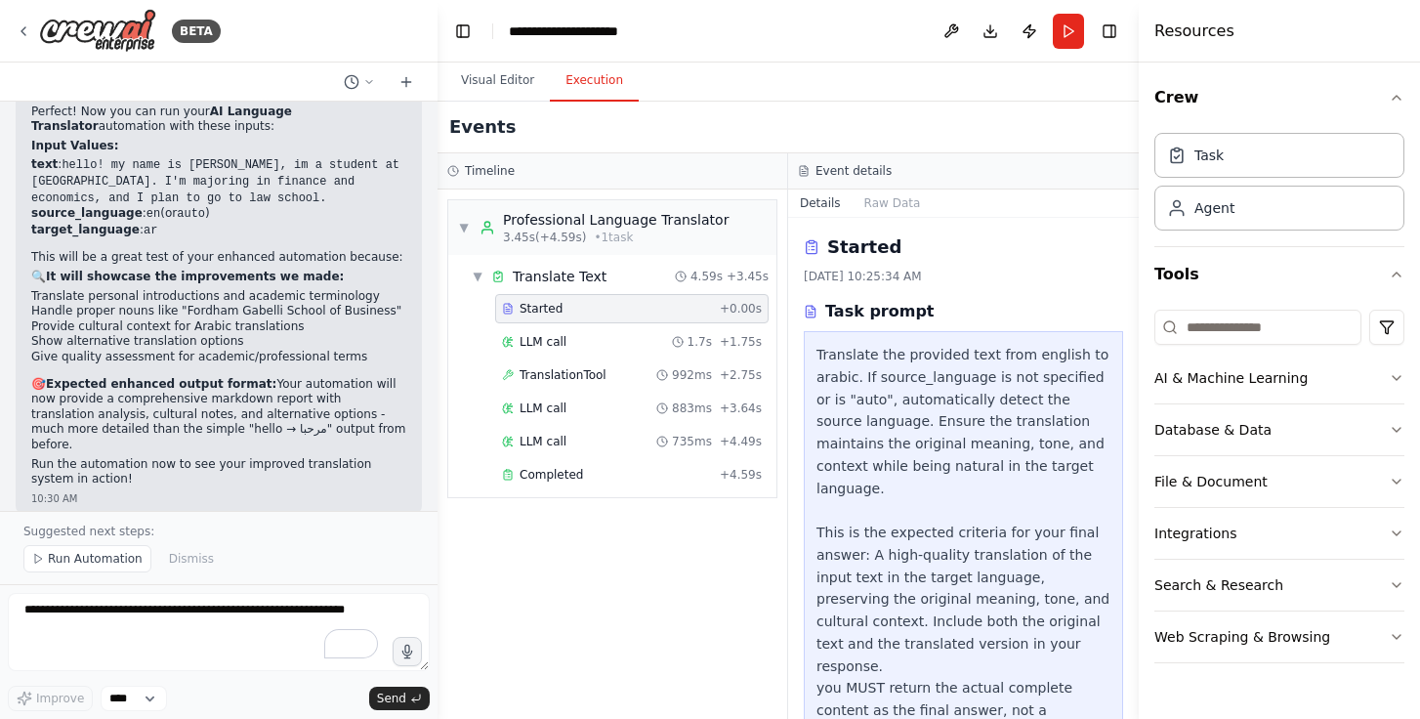
scroll to position [2, 0]
click at [592, 339] on div "LLM call 1.7s + 1.75s" at bounding box center [632, 342] width 260 height 16
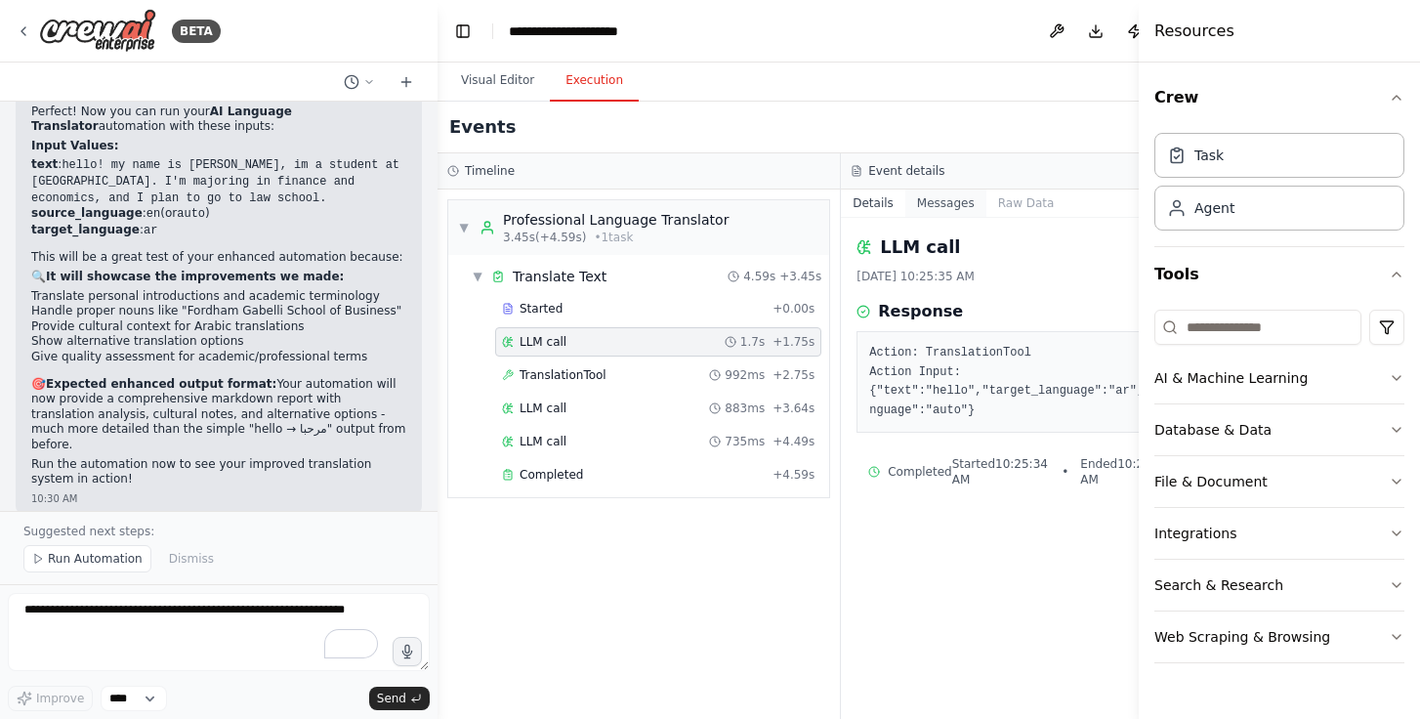
click at [925, 197] on button "Messages" at bounding box center [945, 202] width 81 height 27
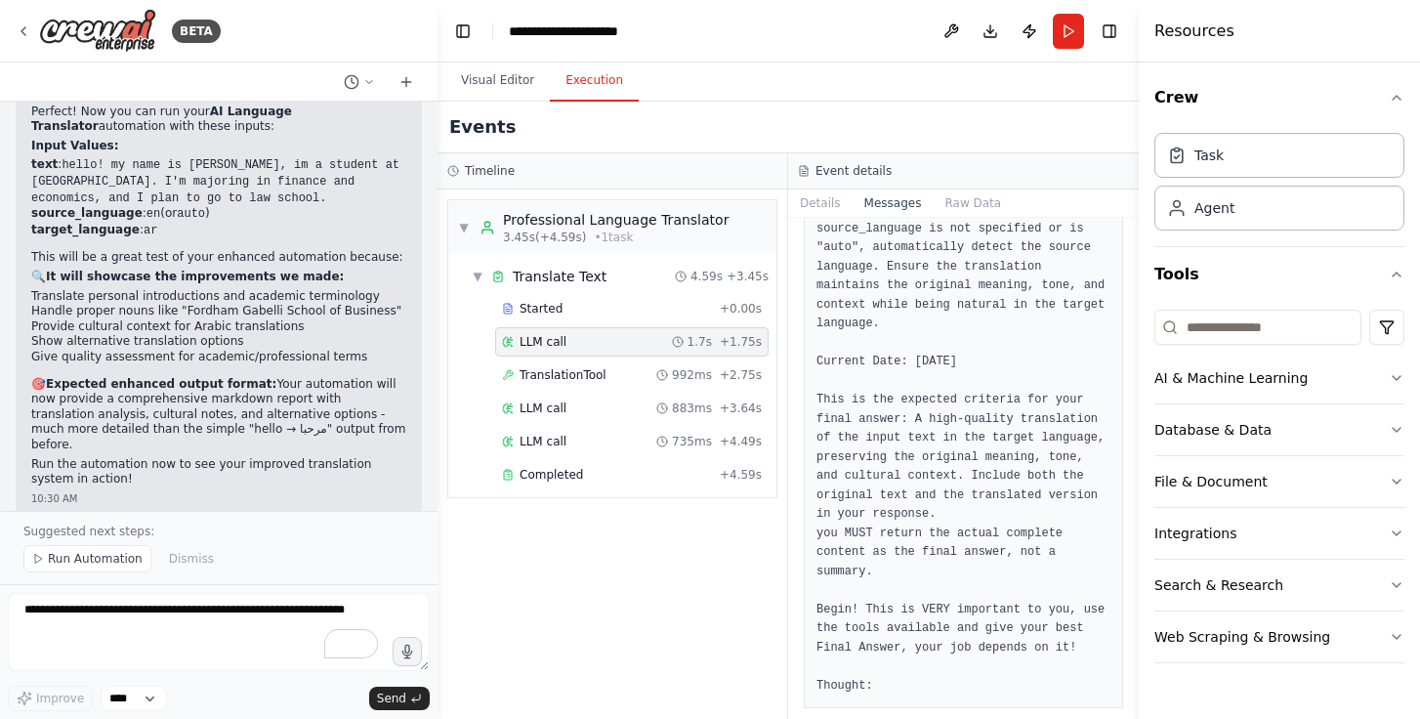
scroll to position [1445, 0]
click at [831, 207] on button "Details" at bounding box center [820, 202] width 64 height 27
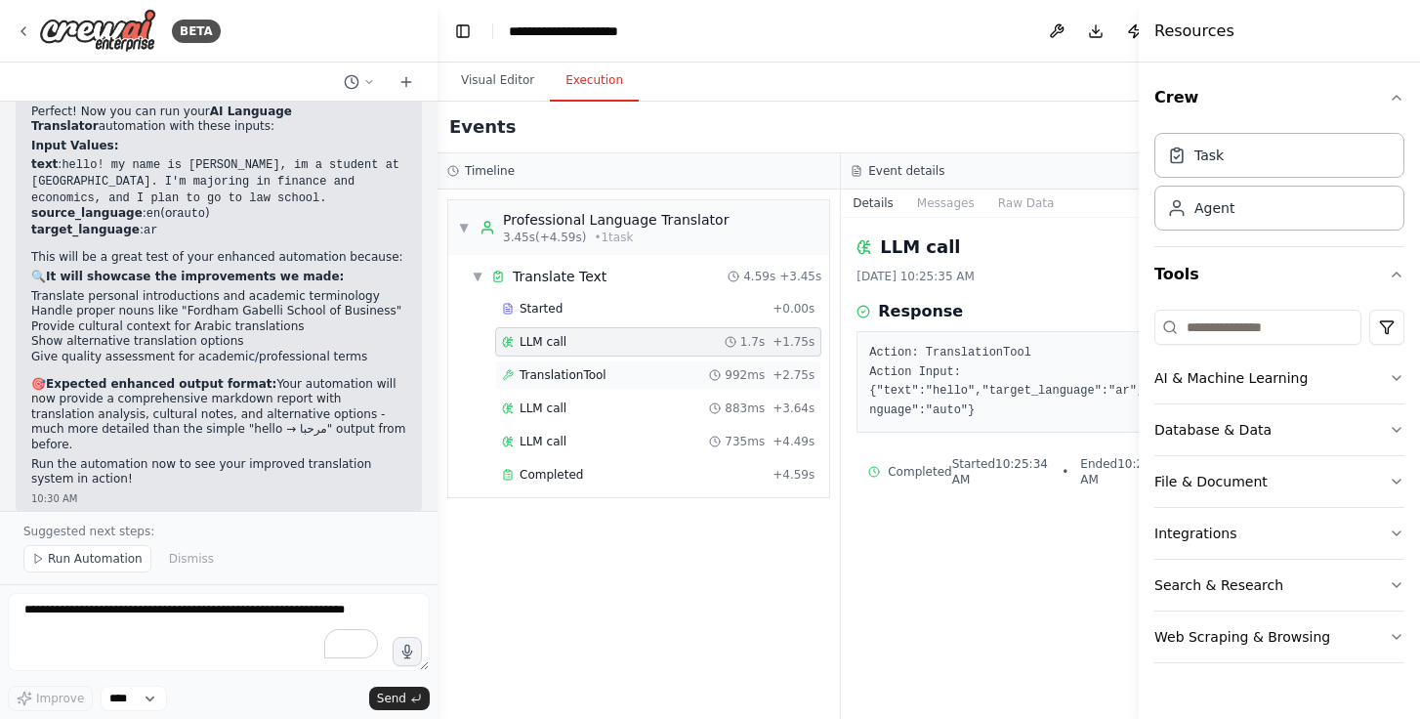
click at [661, 370] on div "TranslationTool 992ms + 2.75s" at bounding box center [658, 375] width 313 height 16
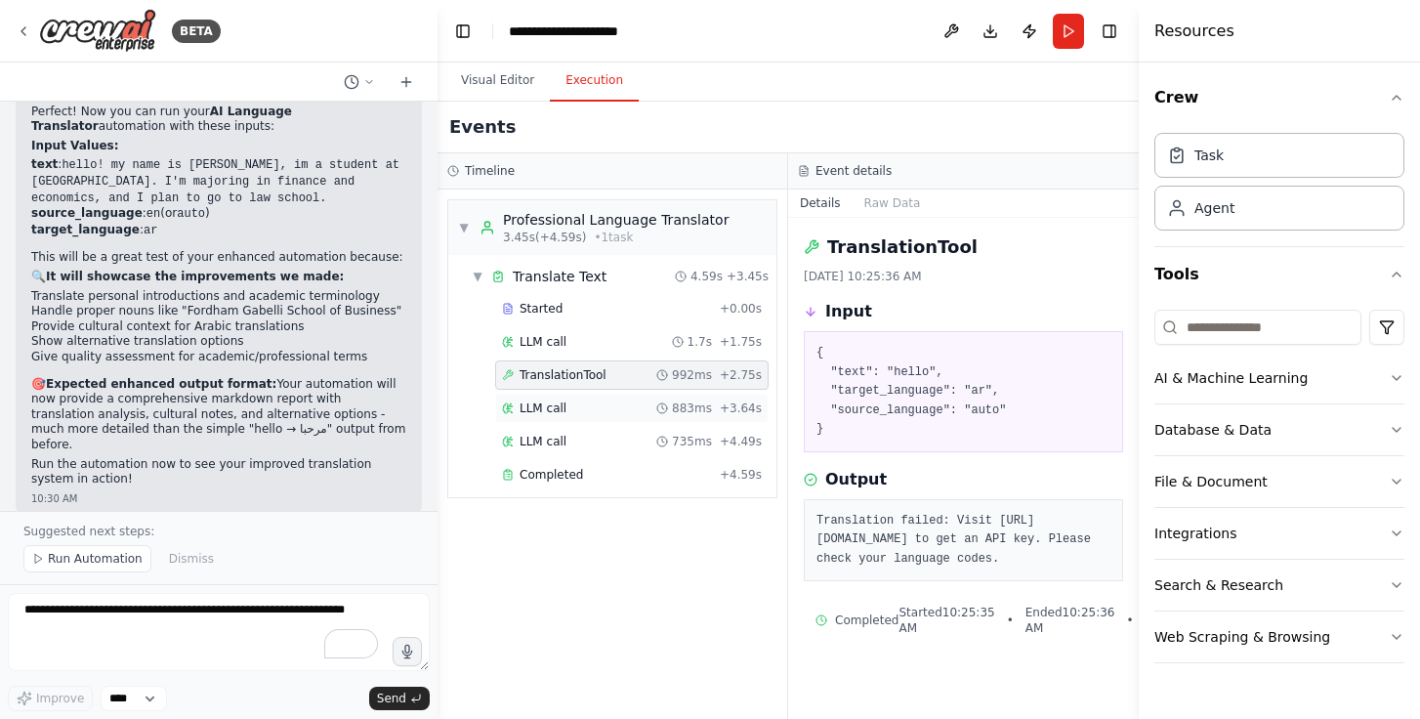
click at [636, 403] on div "LLM call 883ms + 3.64s" at bounding box center [632, 408] width 260 height 16
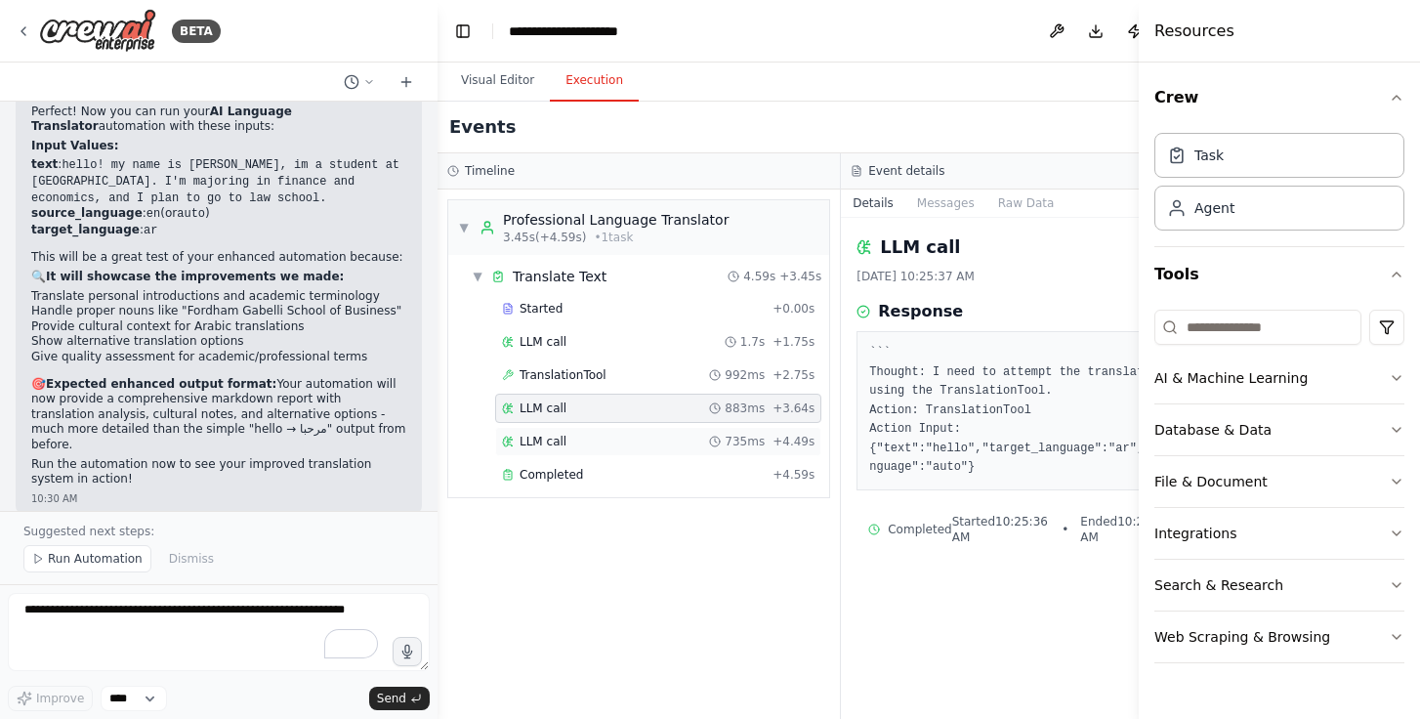
click at [643, 436] on div "LLM call 735ms + 4.49s" at bounding box center [658, 442] width 313 height 16
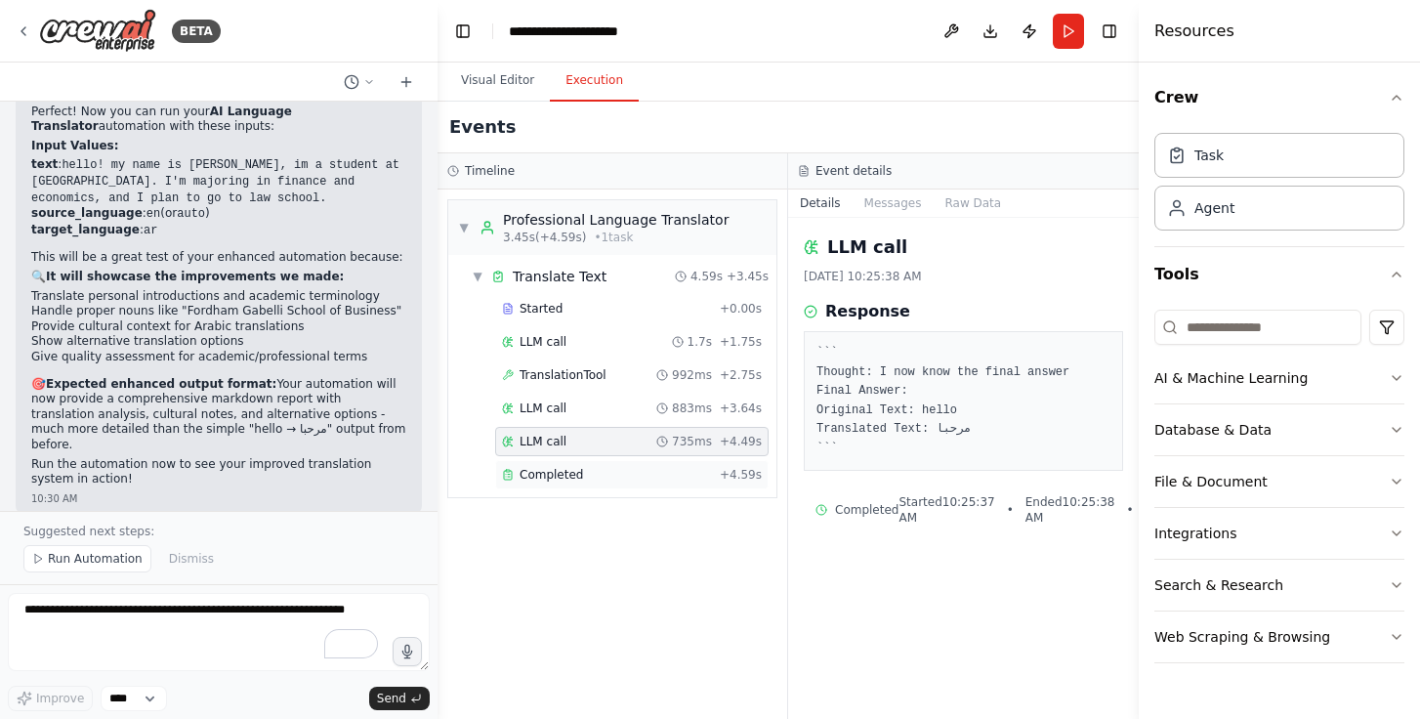
click at [634, 475] on div "Completed" at bounding box center [607, 475] width 210 height 16
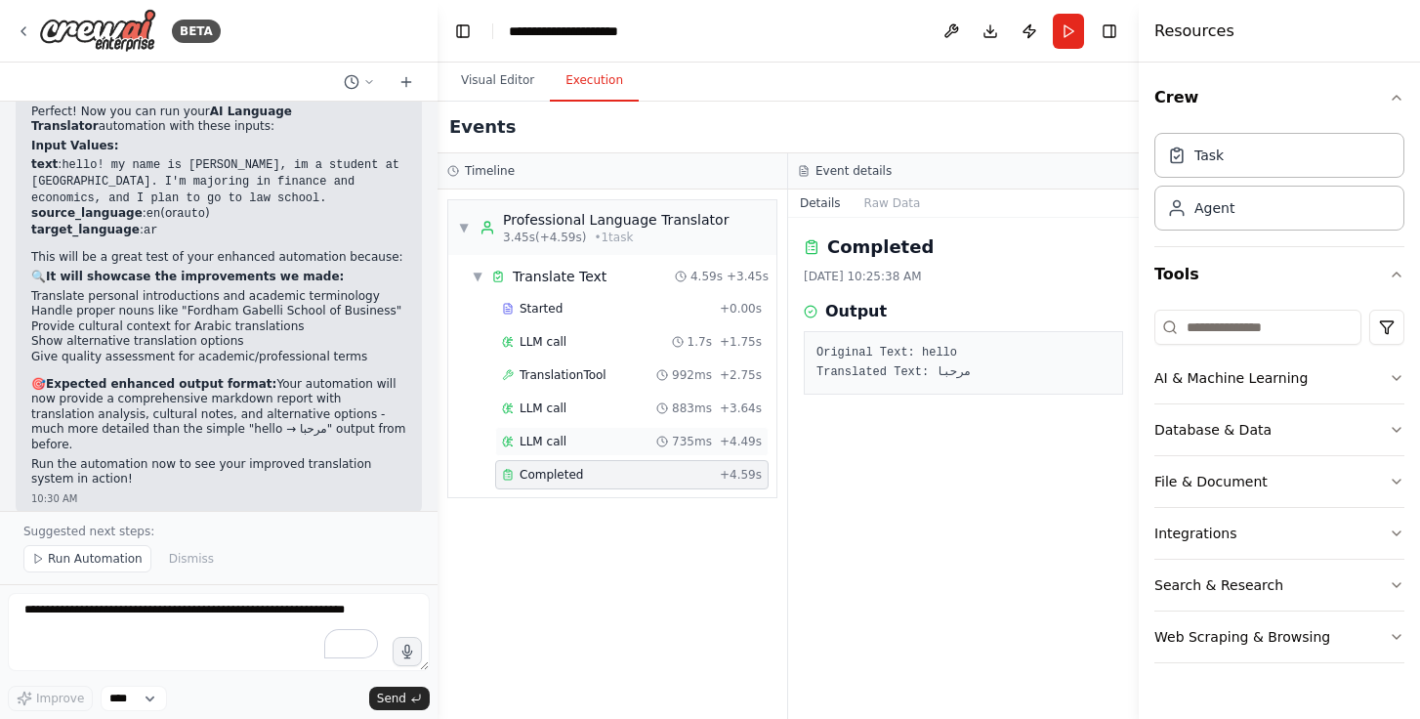
click at [642, 453] on div "LLM call 735ms + 4.49s" at bounding box center [631, 441] width 273 height 29
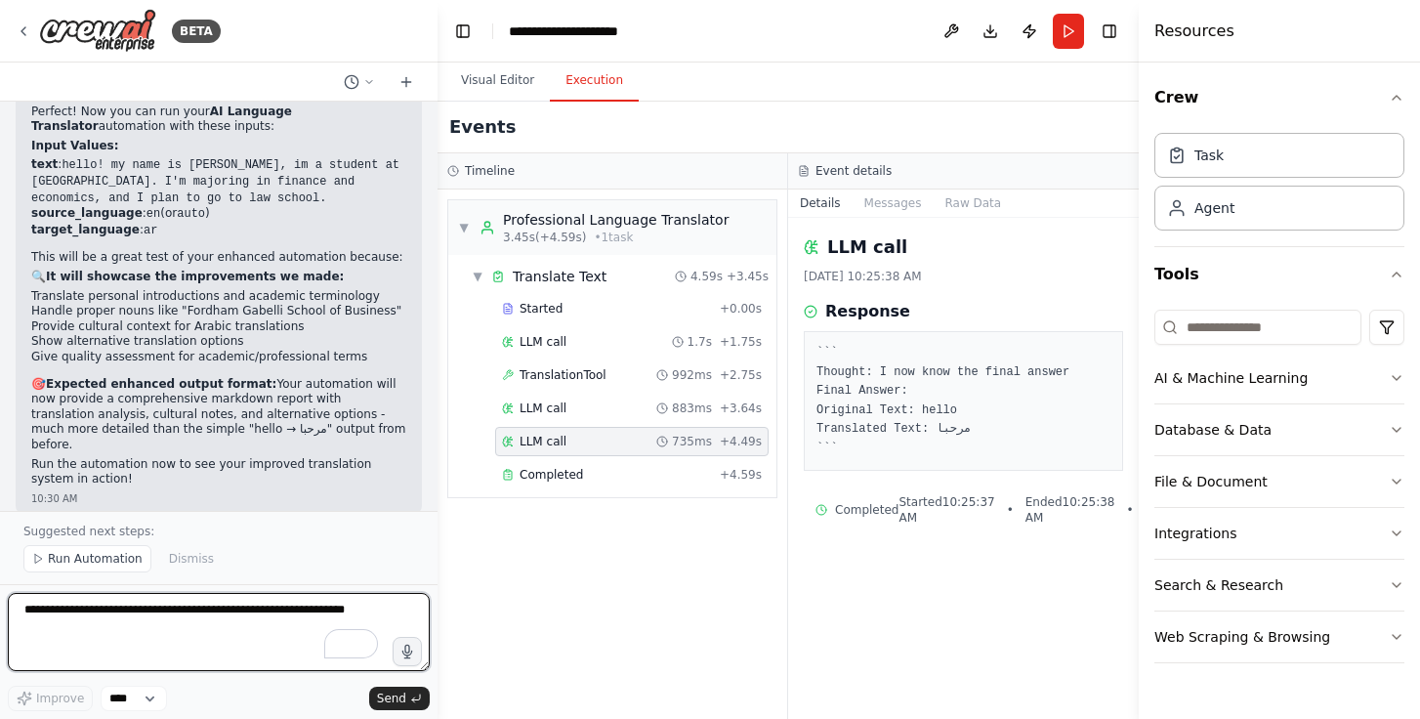
click at [220, 641] on textarea "To enrich screen reader interactions, please activate Accessibility in Grammarl…" at bounding box center [219, 632] width 422 height 78
type textarea "*********"
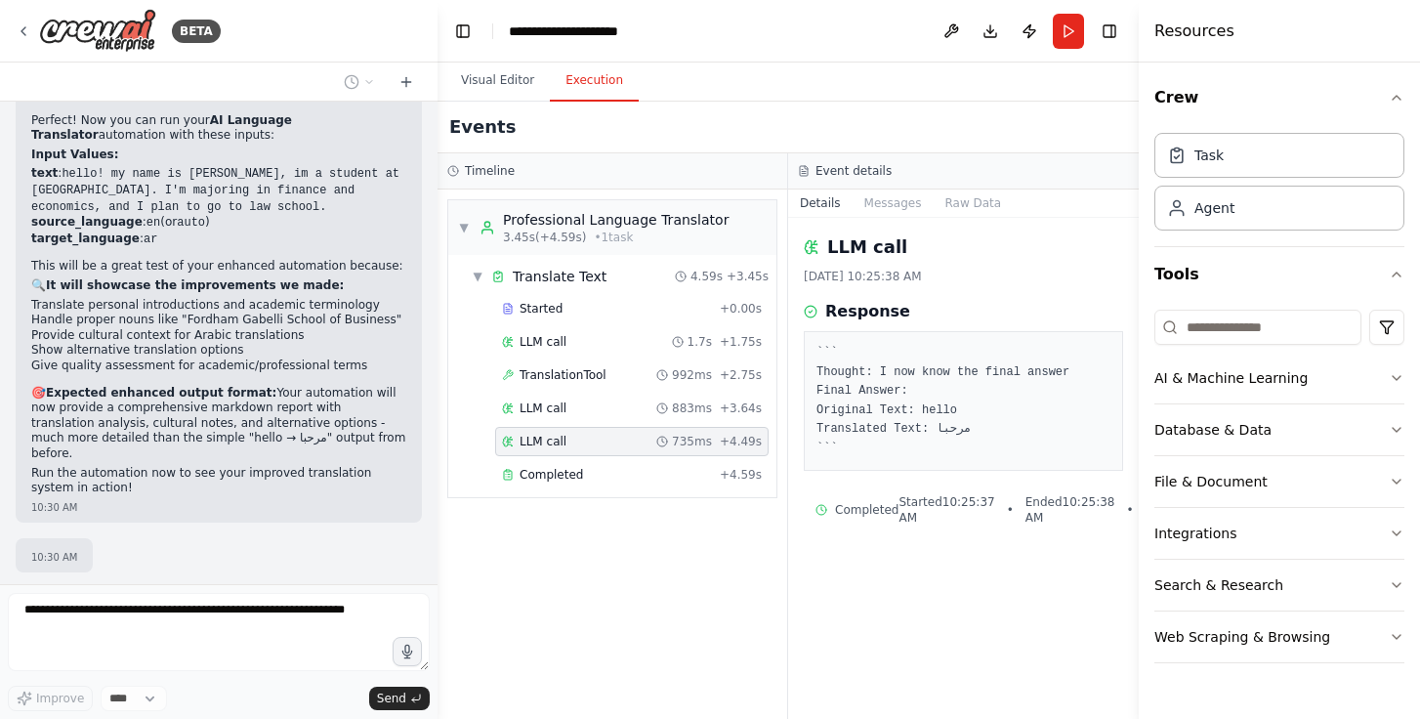
scroll to position [5203, 0]
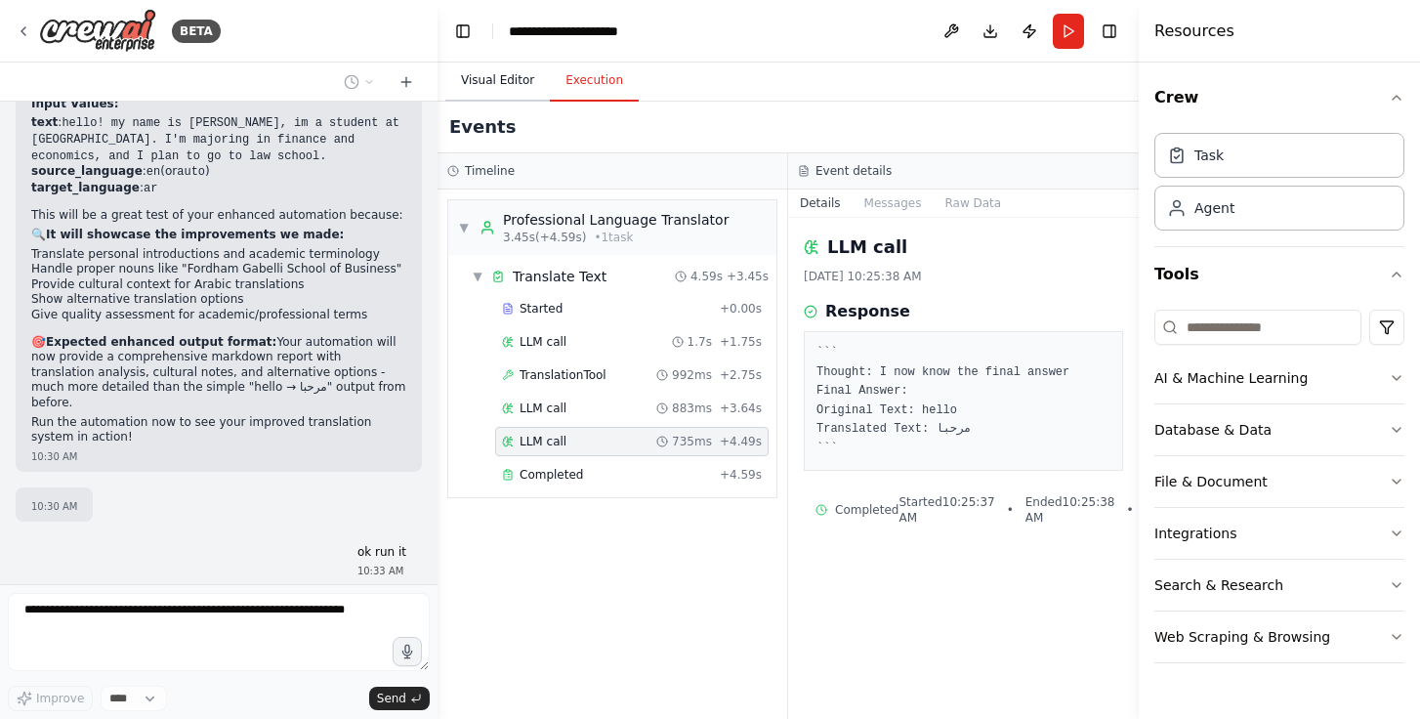
click at [497, 73] on button "Visual Editor" at bounding box center [497, 81] width 105 height 41
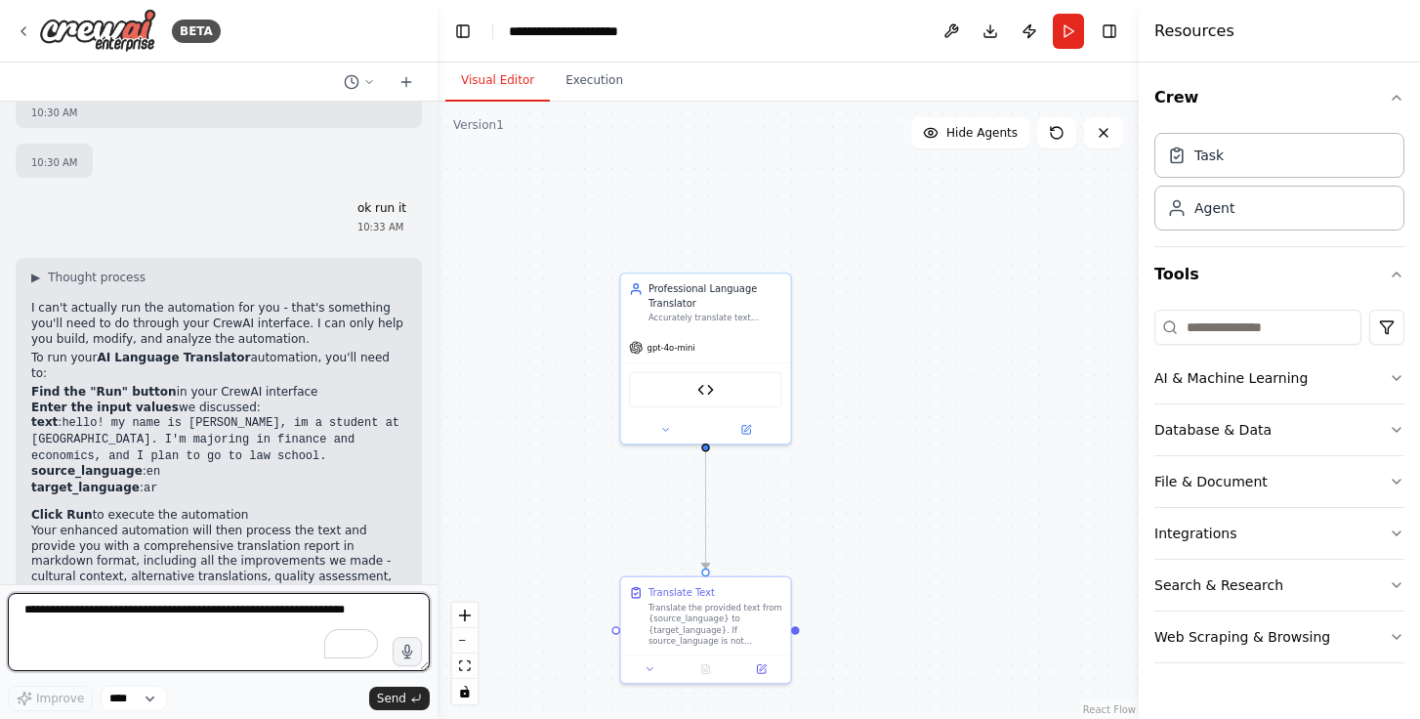
scroll to position [5602, 0]
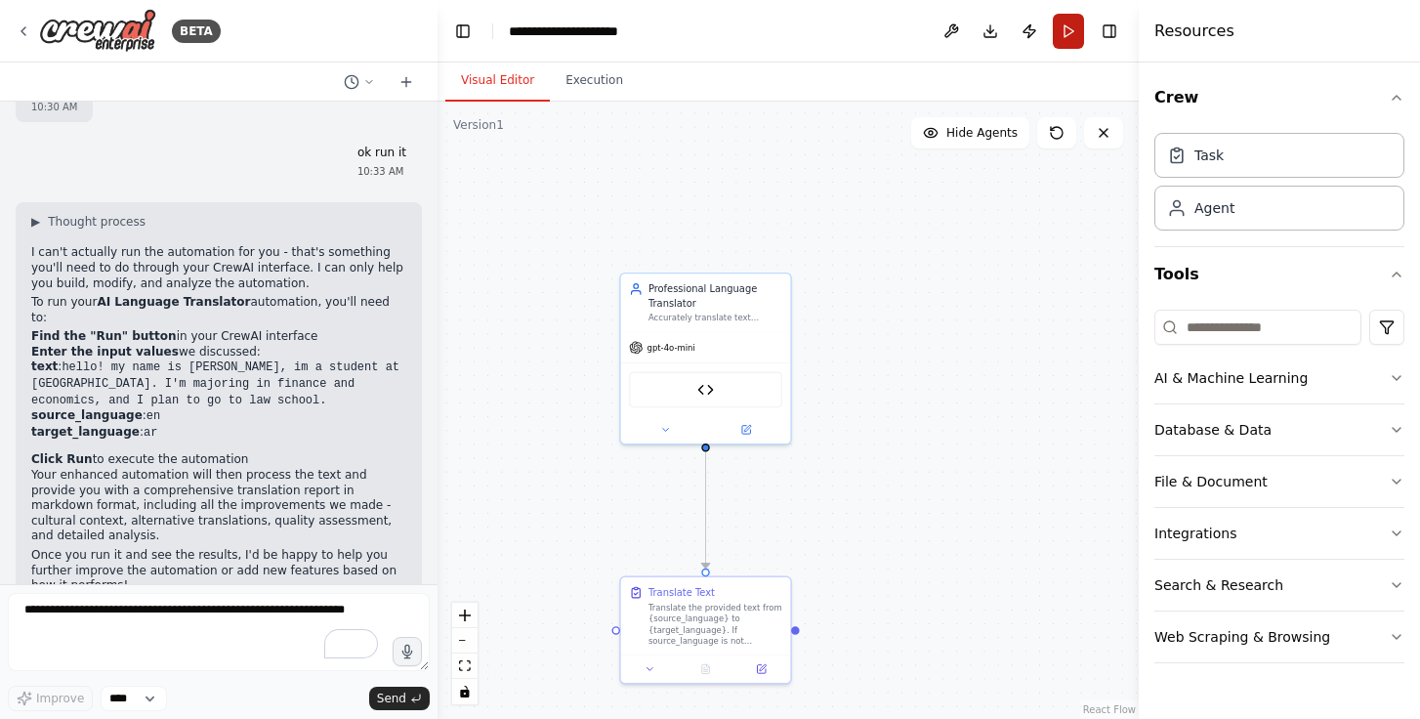
click at [1077, 28] on button "Run" at bounding box center [1068, 31] width 31 height 35
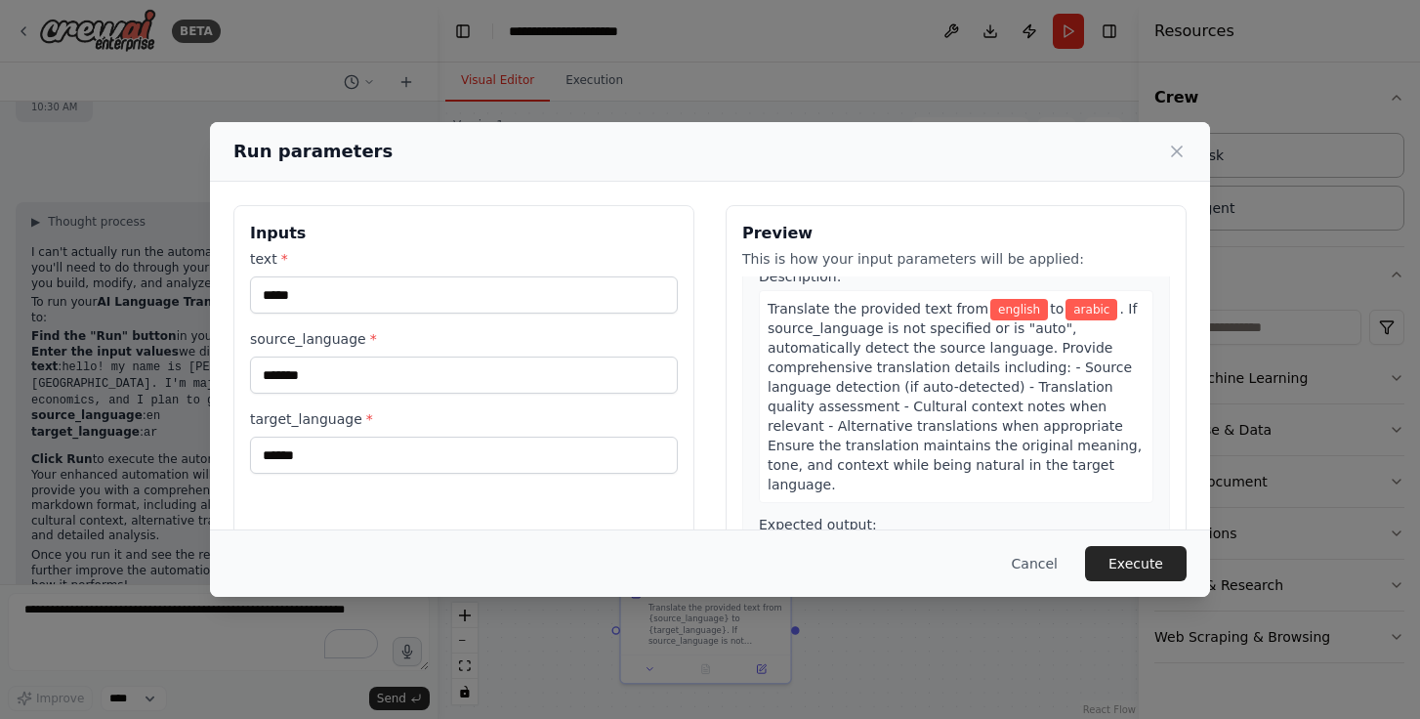
scroll to position [69, 0]
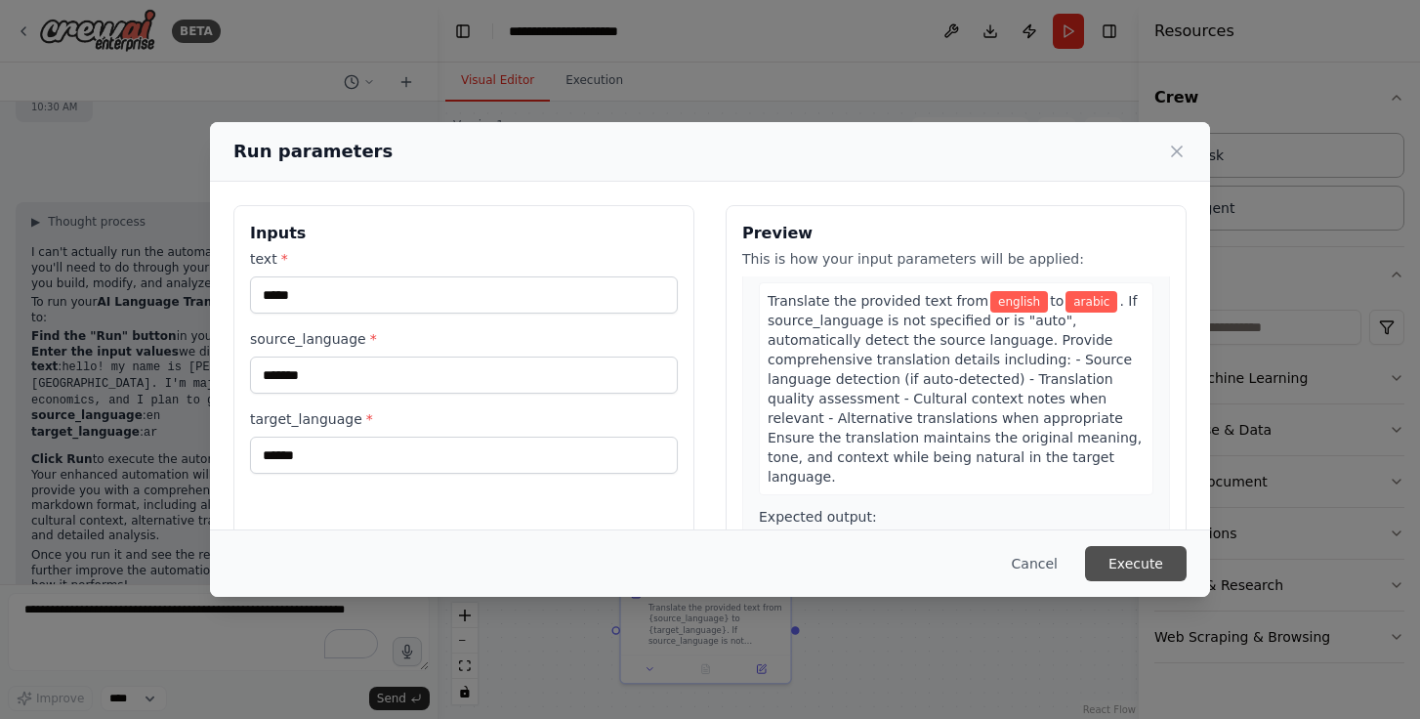
click at [1119, 562] on button "Execute" at bounding box center [1136, 563] width 102 height 35
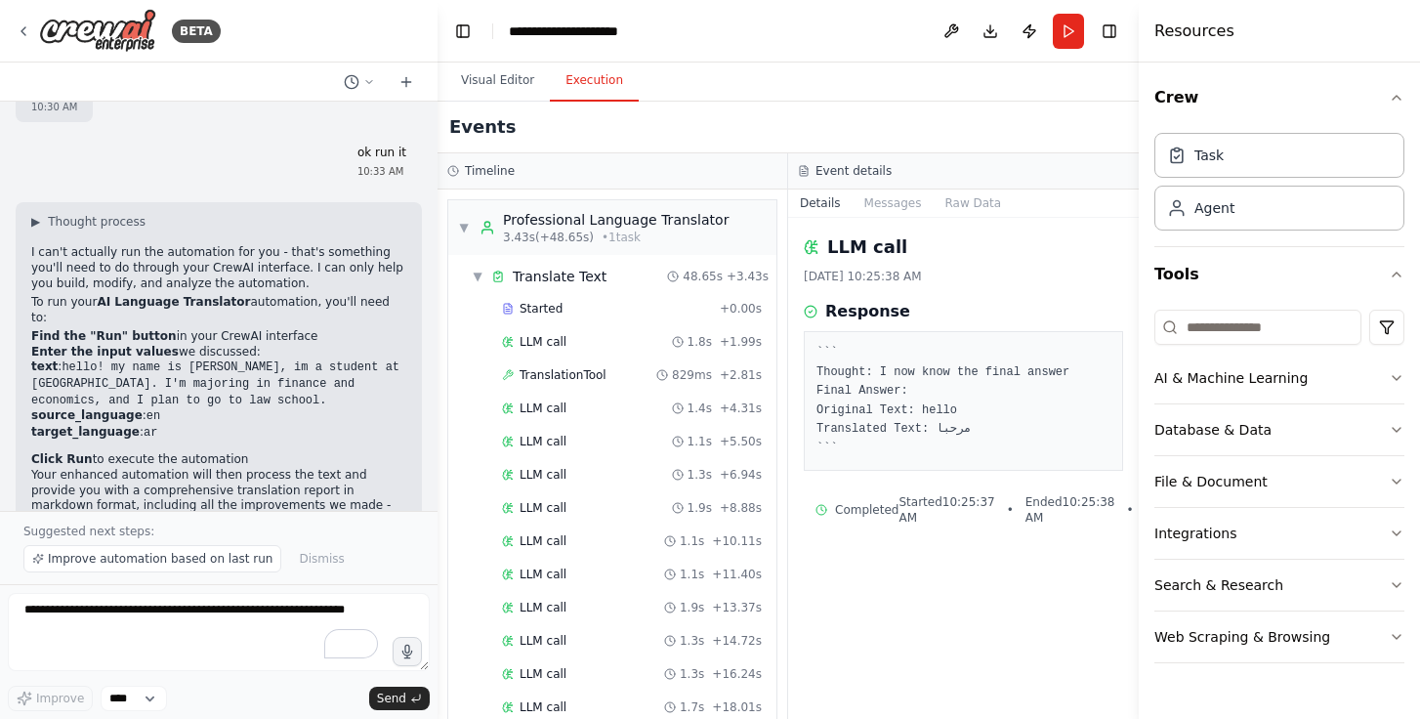
click at [566, 79] on button "Execution" at bounding box center [594, 81] width 89 height 41
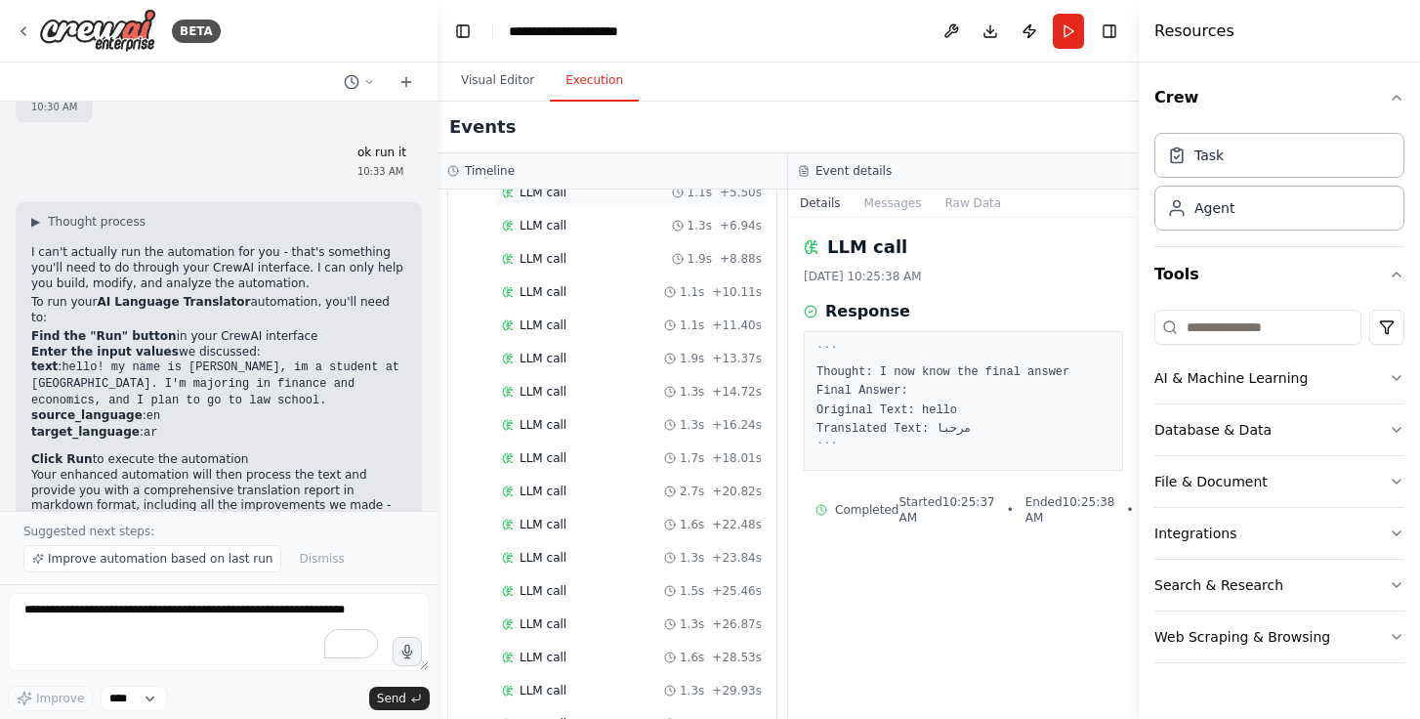
scroll to position [565, 0]
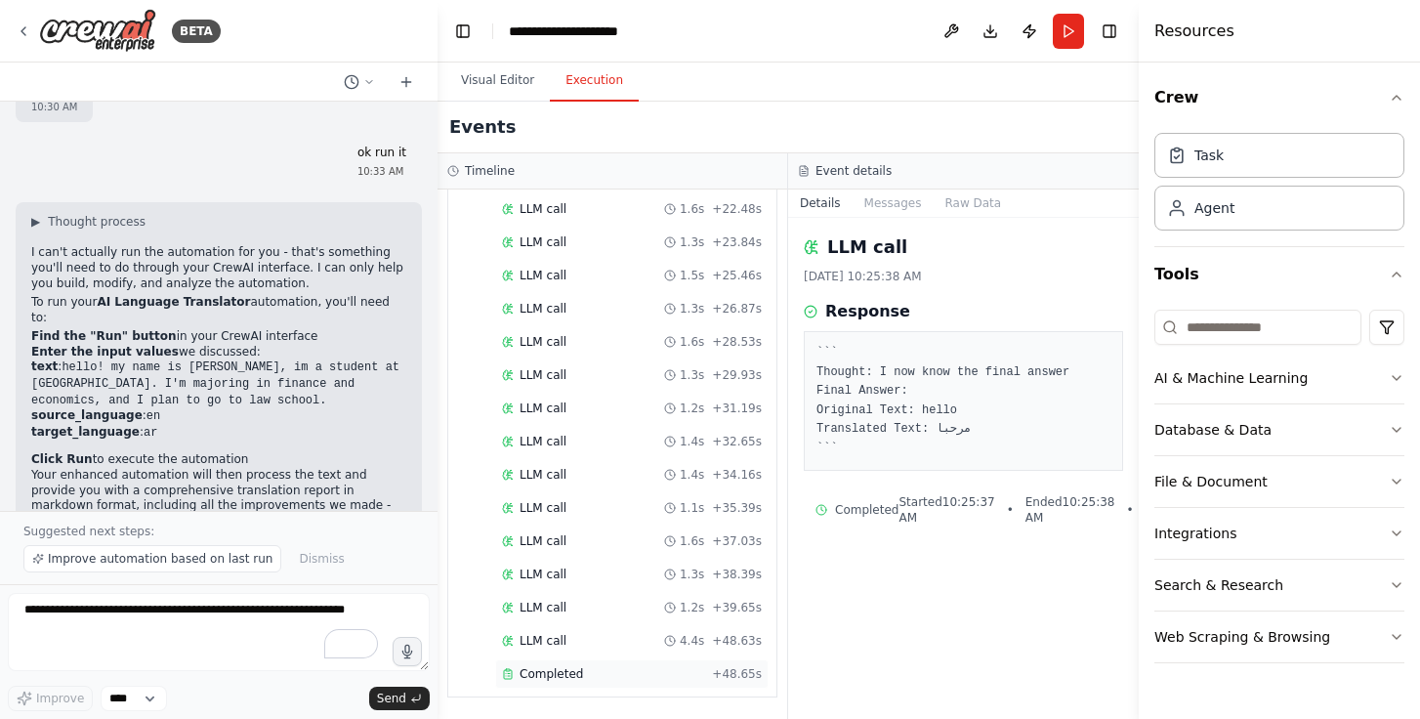
click at [641, 678] on div "Completed" at bounding box center [603, 674] width 202 height 16
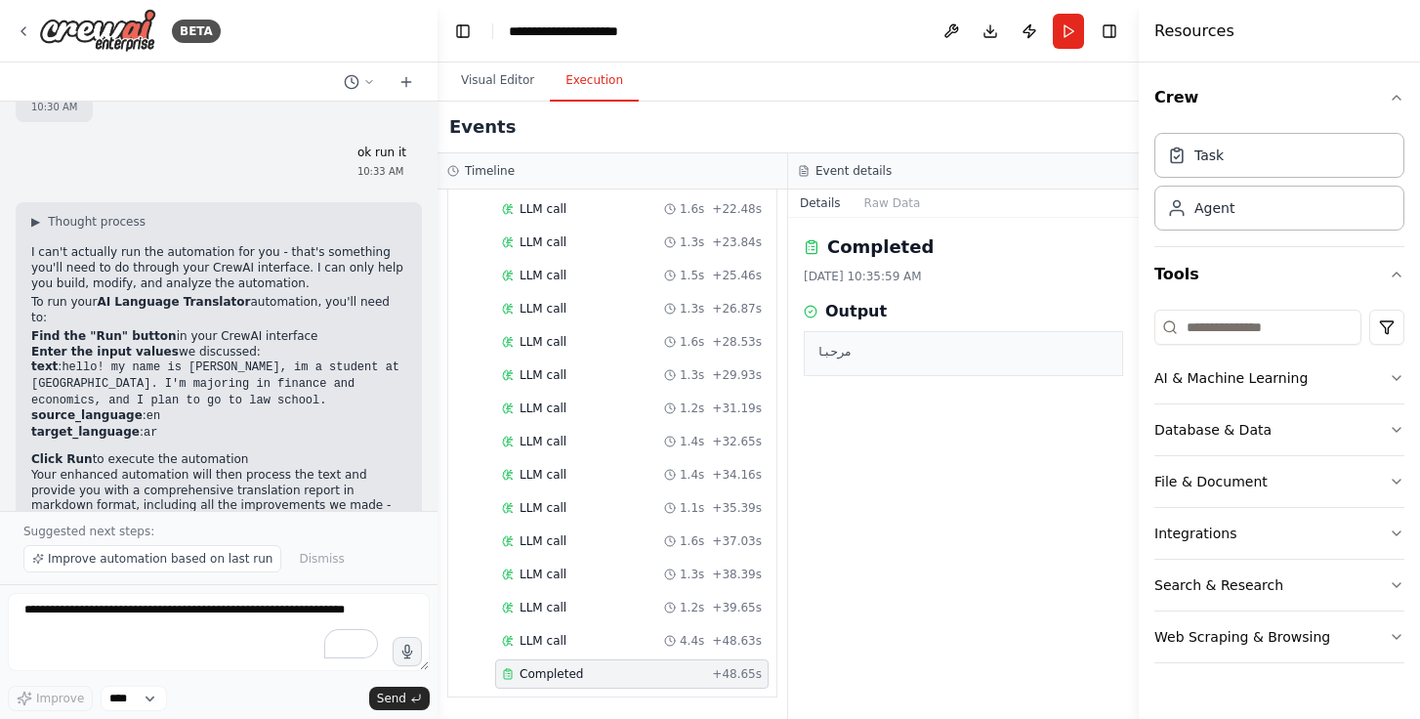
click at [843, 363] on div "مرحبا" at bounding box center [963, 353] width 319 height 45
click at [841, 360] on pre "مرحبا" at bounding box center [964, 354] width 294 height 20
click at [834, 348] on pre "مرحبا" at bounding box center [964, 354] width 294 height 20
click at [692, 633] on span "4.4s" at bounding box center [692, 641] width 24 height 16
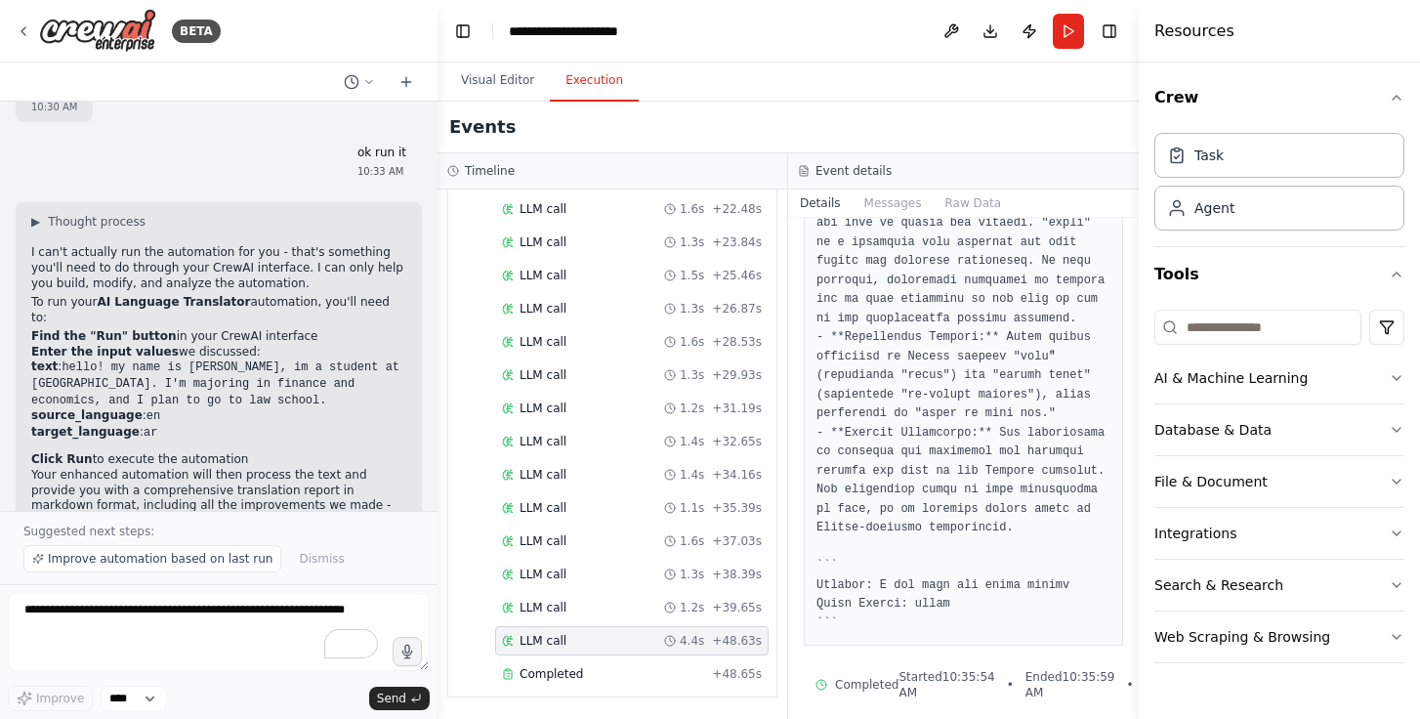
scroll to position [429, 0]
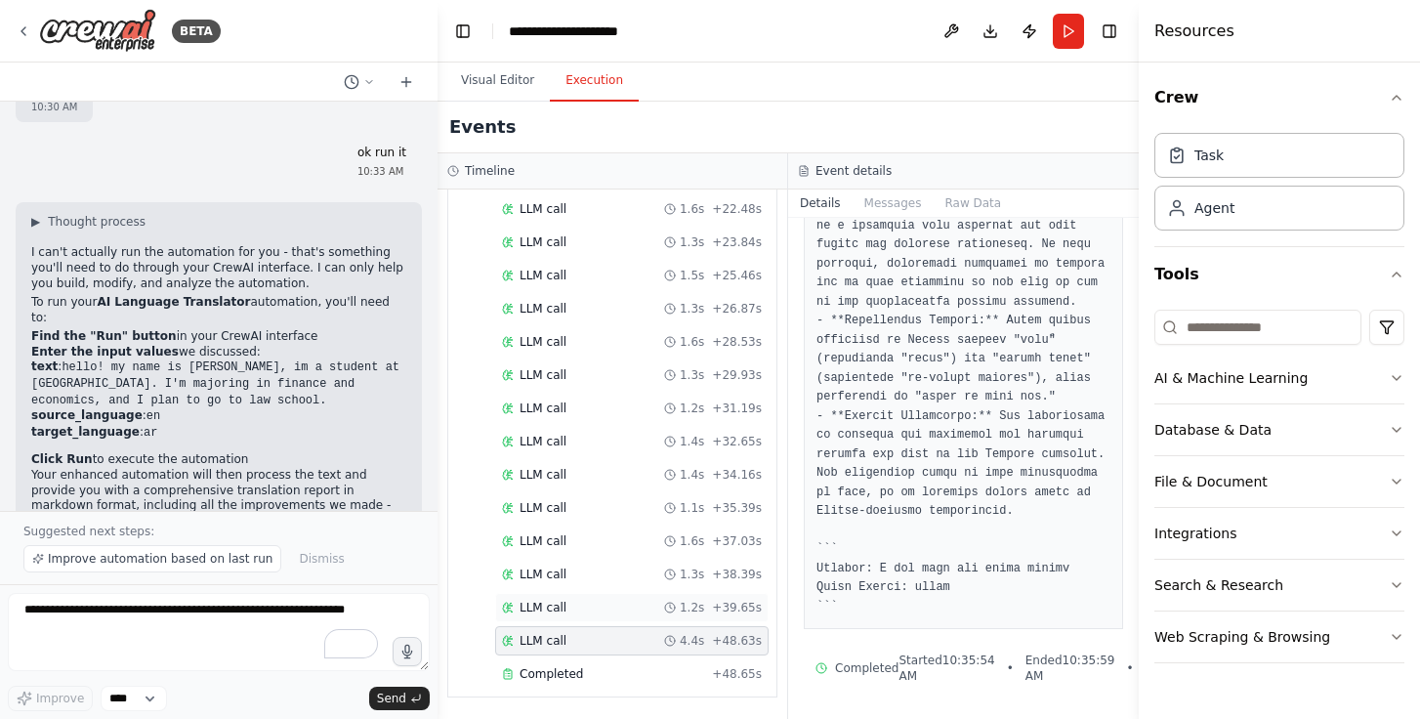
click at [645, 596] on div "LLM call 1.2s + 39.65s" at bounding box center [631, 607] width 273 height 29
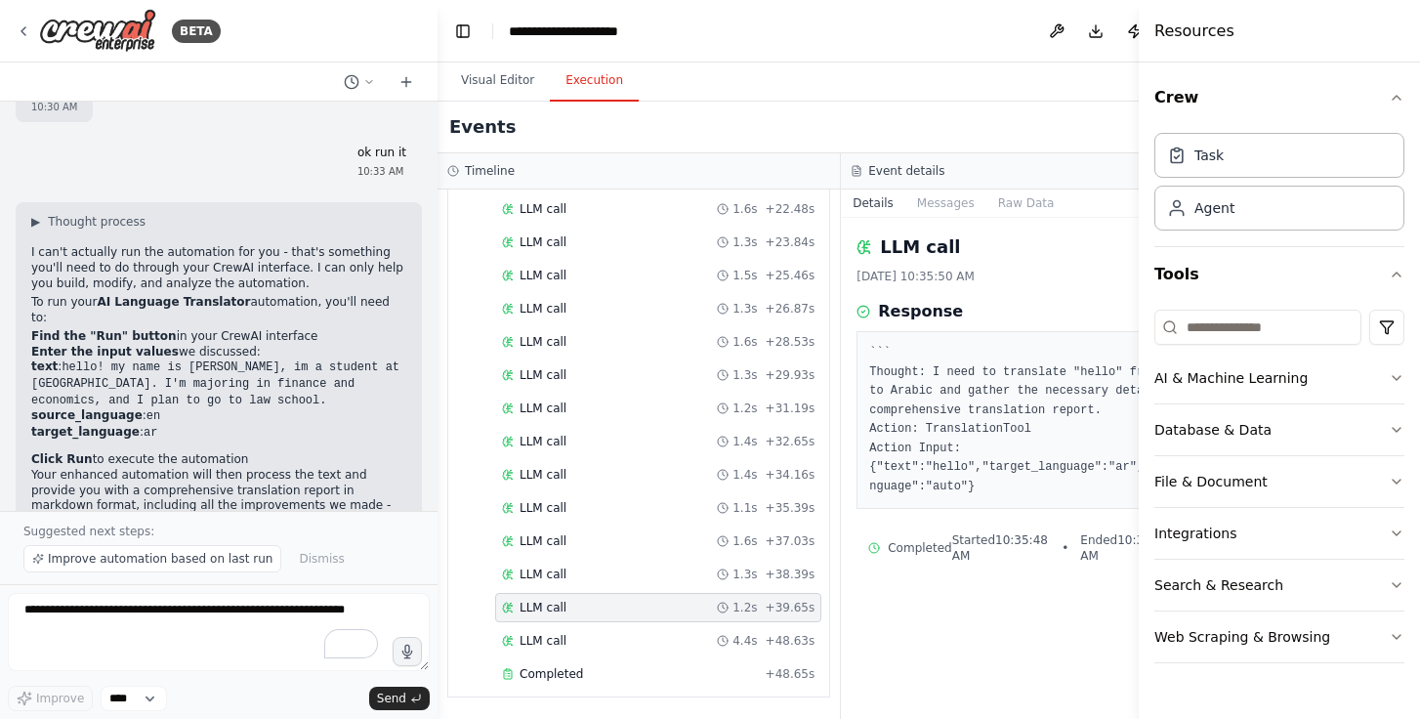
scroll to position [0, 0]
click at [691, 573] on div "LLM call 1.3s + 38.39s" at bounding box center [658, 574] width 313 height 16
click at [692, 540] on div "LLM call 1.6s + 37.03s" at bounding box center [658, 541] width 313 height 16
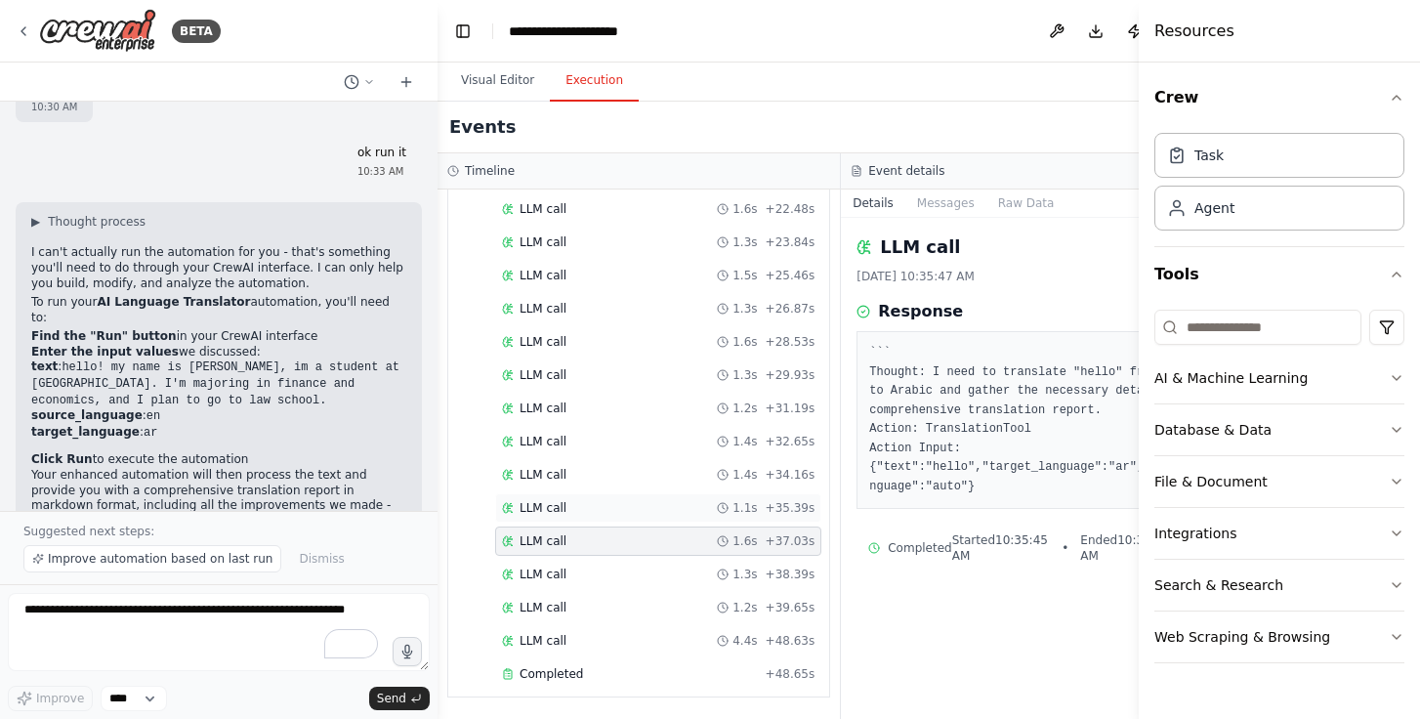
click at [694, 506] on div "LLM call 1.1s + 35.39s" at bounding box center [658, 508] width 313 height 16
click at [493, 81] on button "Visual Editor" at bounding box center [497, 81] width 105 height 41
